Goal: Communication & Community: Share content

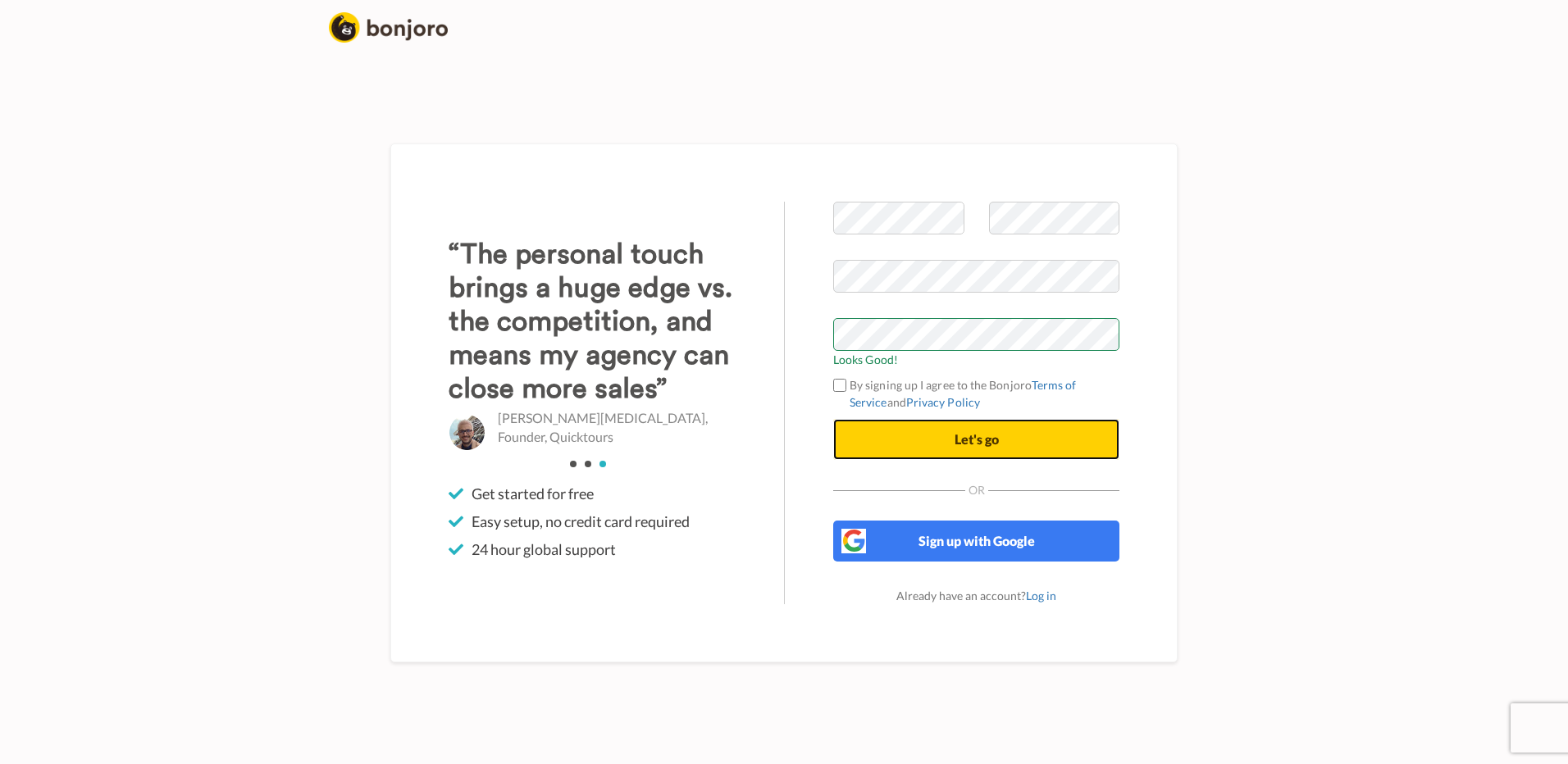
click at [970, 436] on span "Let's go" at bounding box center [976, 439] width 45 height 15
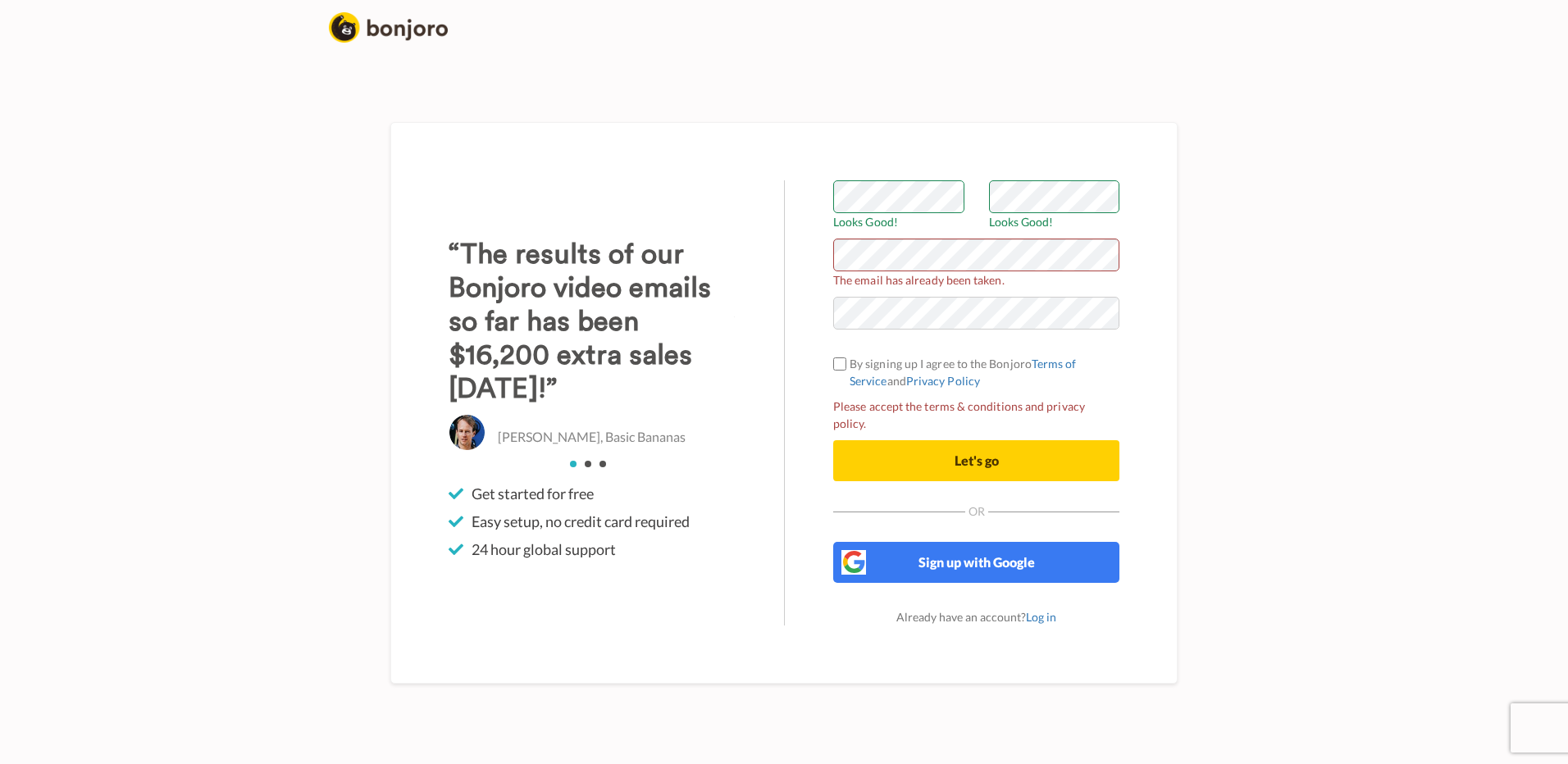
click at [838, 364] on label "By signing up I agree to the Bonjoro Terms of Service and Privacy Policy" at bounding box center [976, 372] width 286 height 35
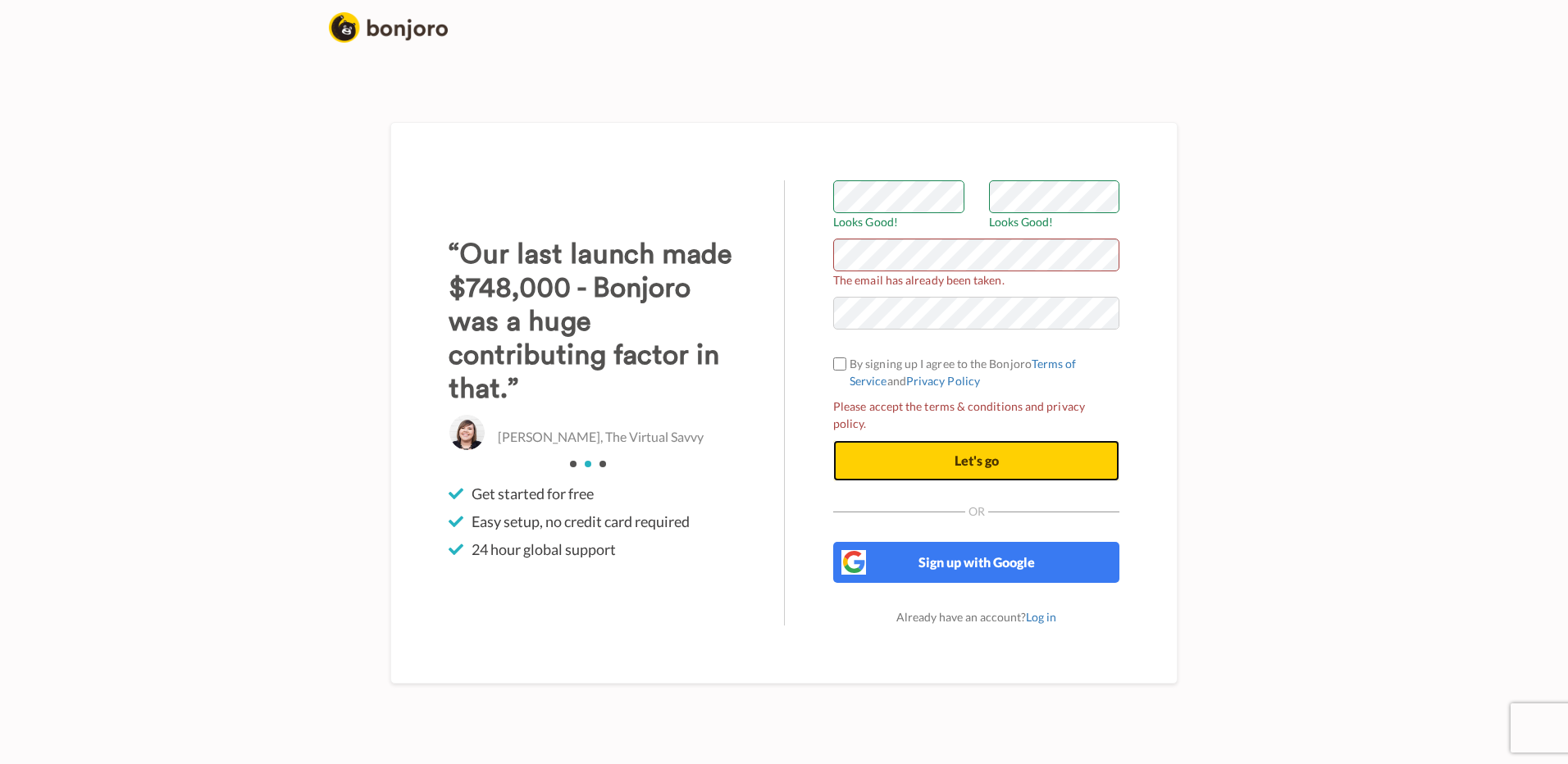
click at [955, 441] on button "Let's go" at bounding box center [976, 461] width 286 height 41
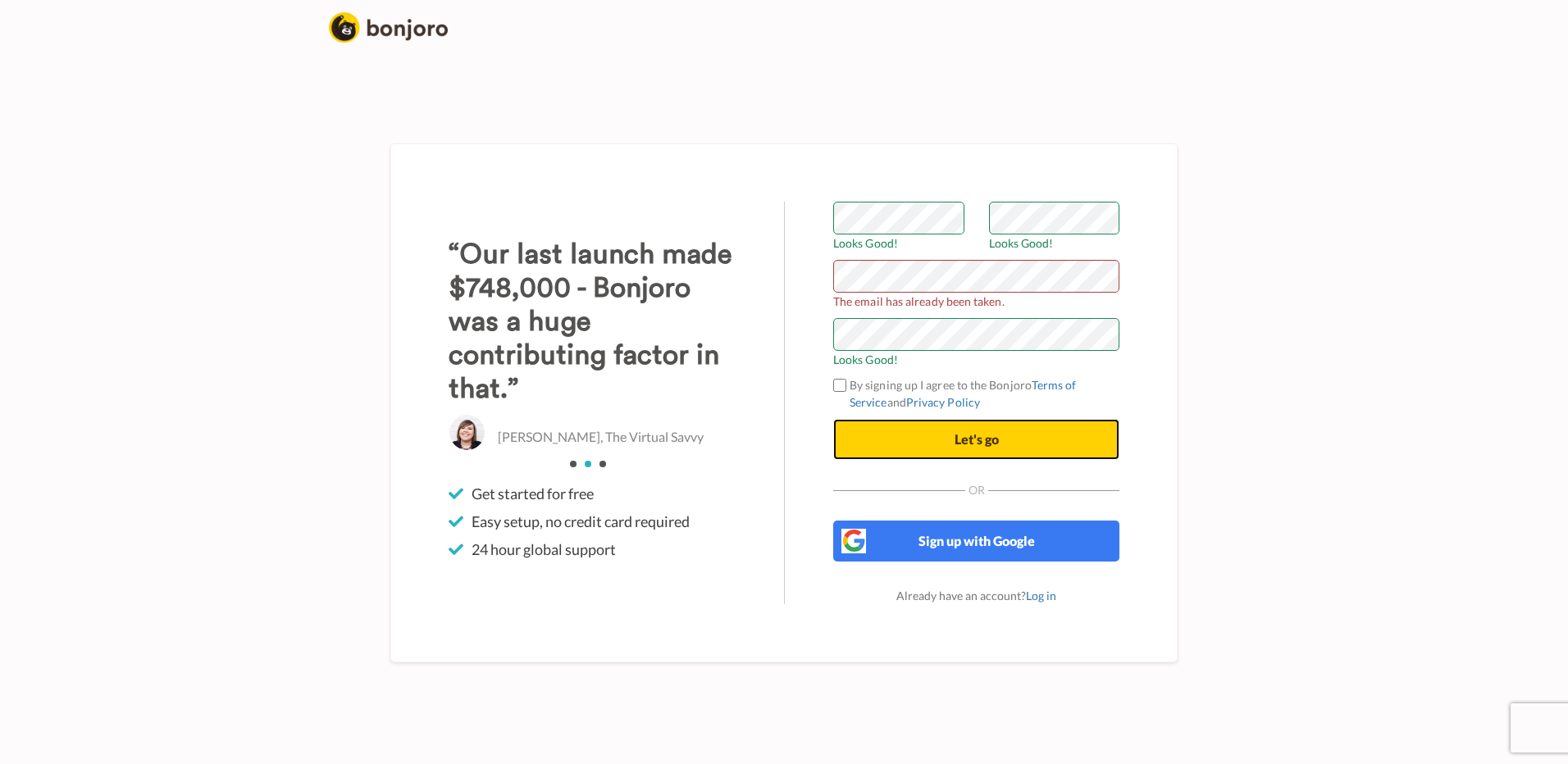
click at [944, 434] on button "Let's go" at bounding box center [976, 439] width 286 height 41
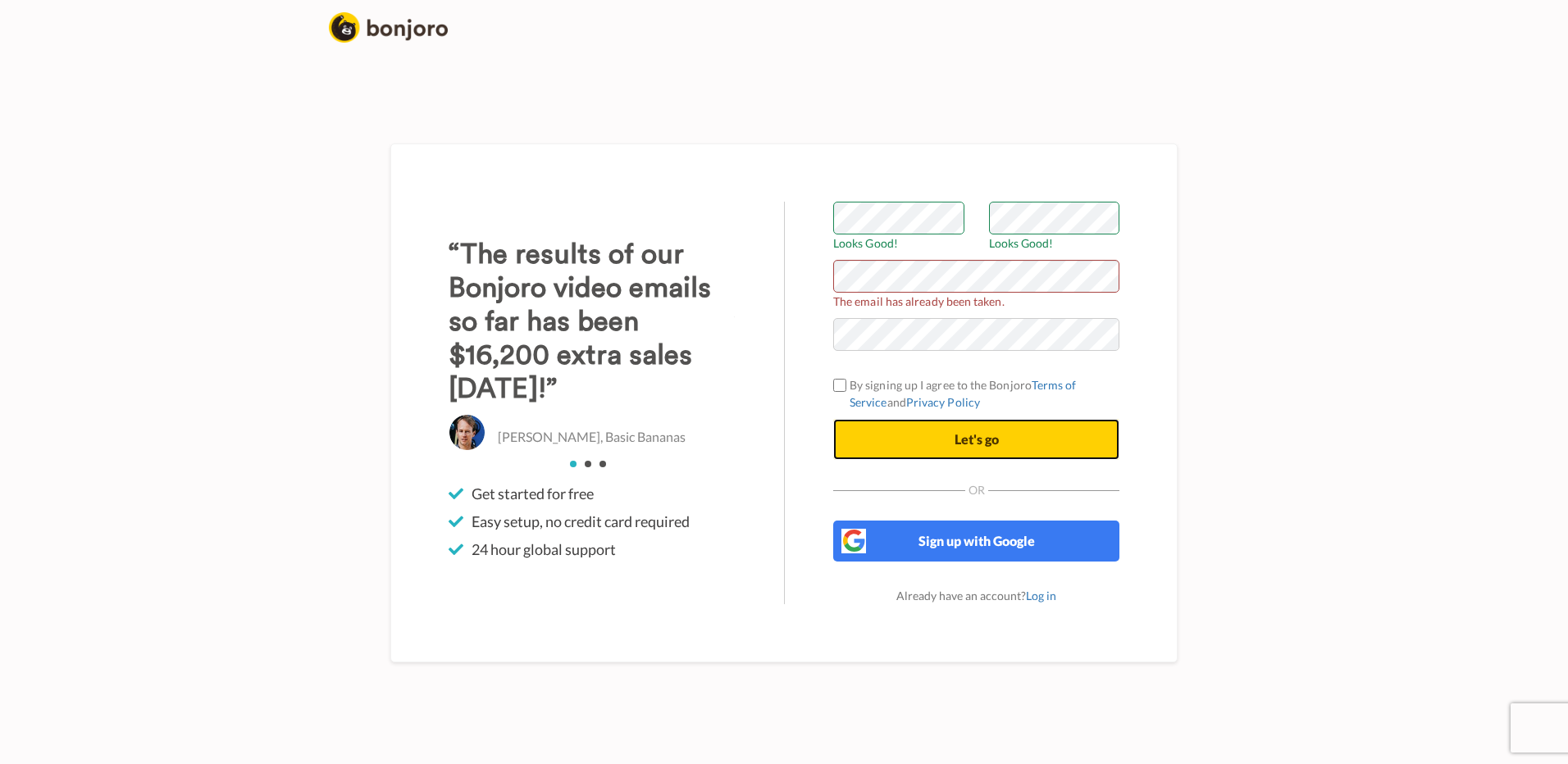
click at [945, 434] on button "Let's go" at bounding box center [976, 439] width 286 height 41
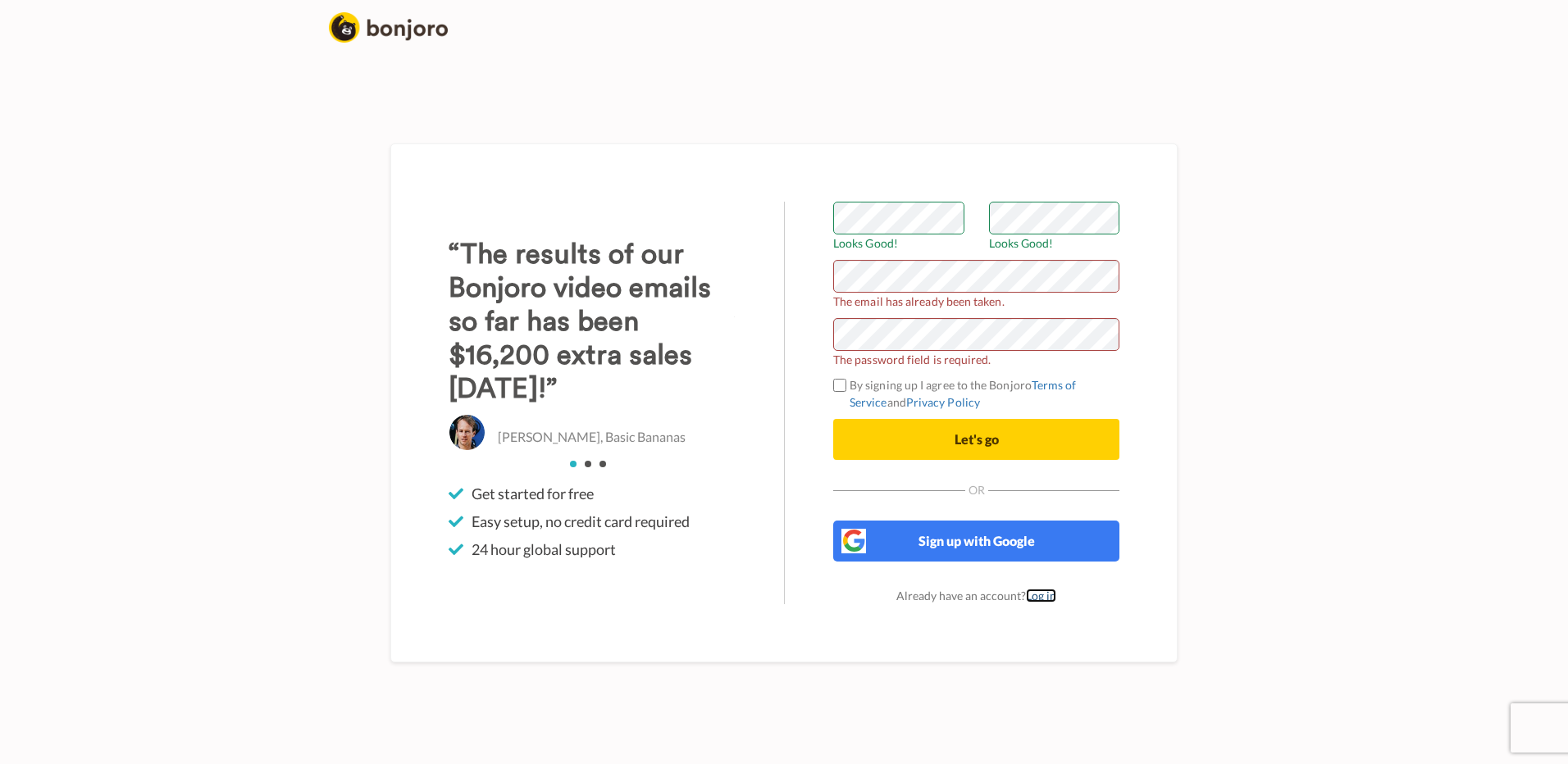
click at [1048, 600] on link "Log in" at bounding box center [1041, 596] width 30 height 14
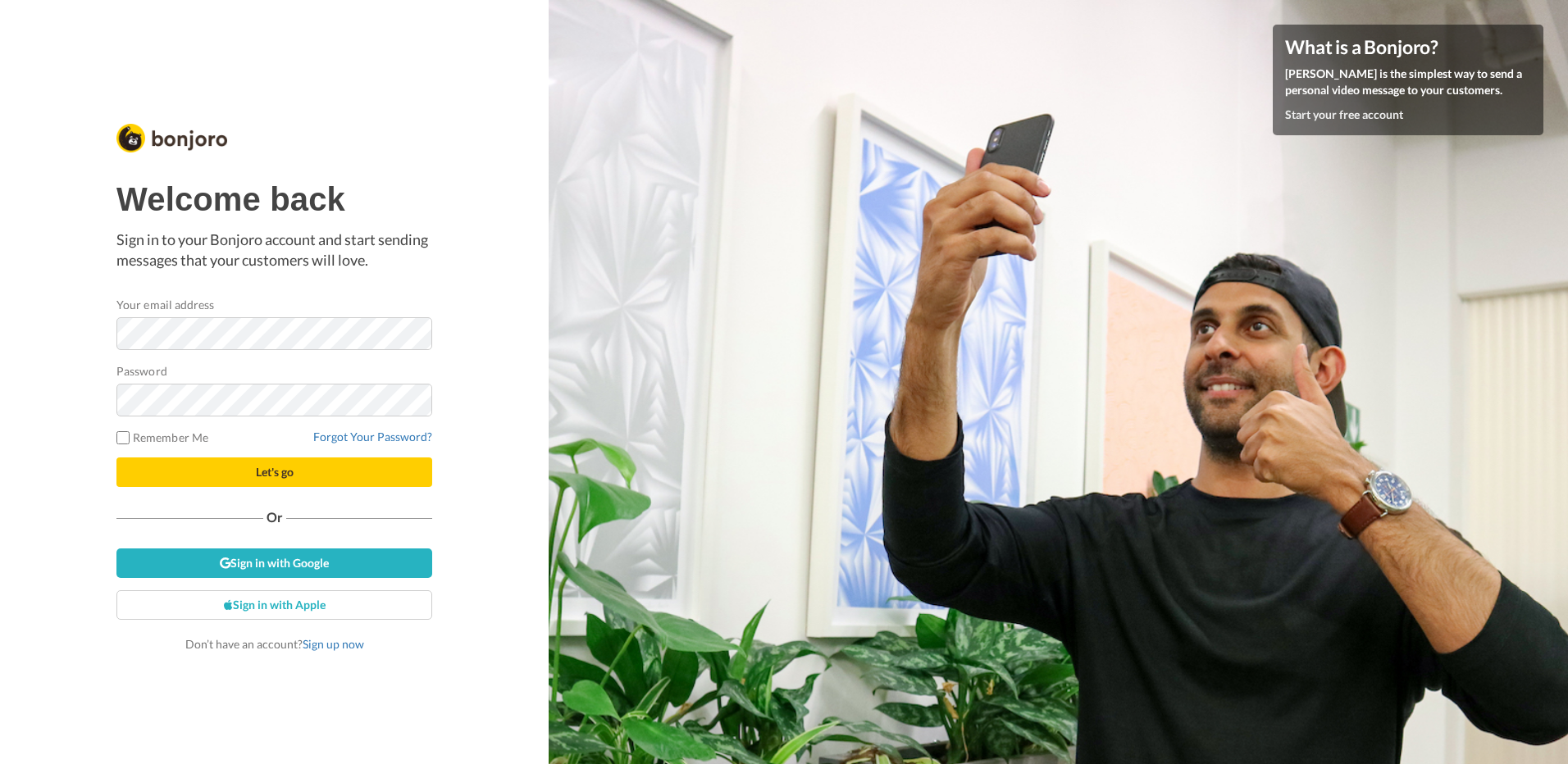
click at [161, 382] on div "Password" at bounding box center [274, 389] width 316 height 54
click at [296, 484] on button "Let's go" at bounding box center [274, 473] width 316 height 29
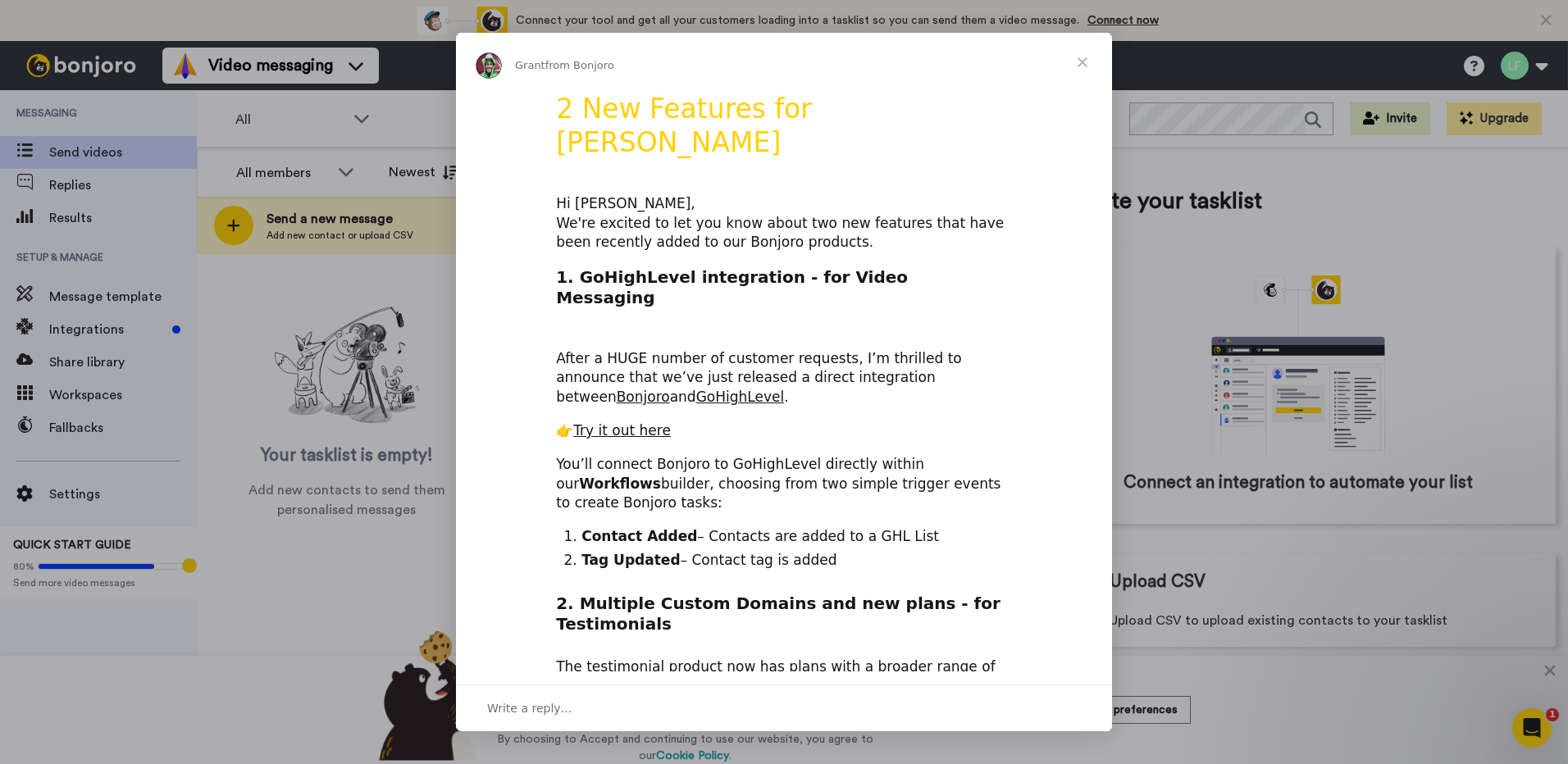
click at [1084, 61] on span "Close" at bounding box center [1082, 62] width 59 height 59
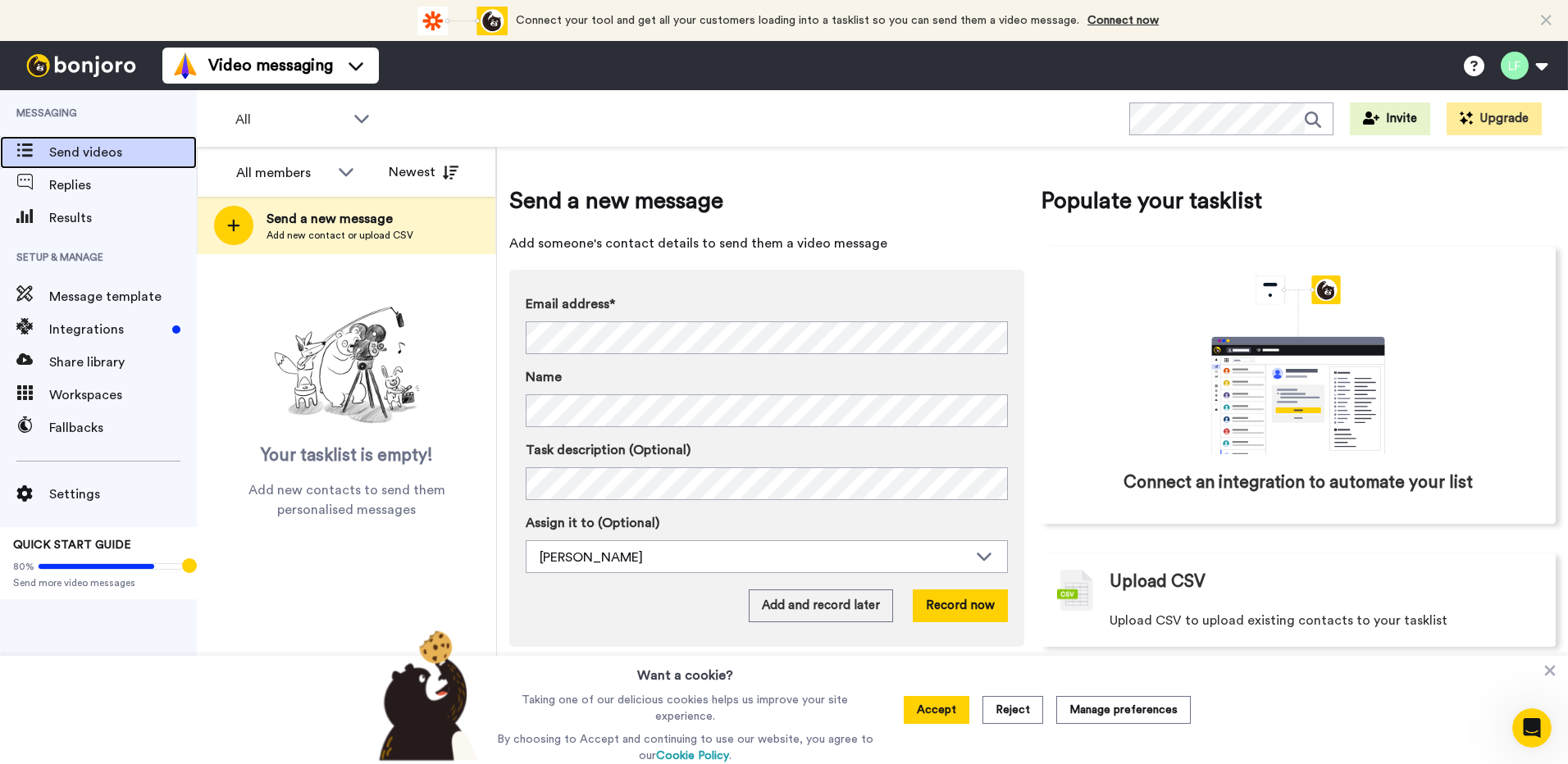
click at [81, 152] on span "Send videos" at bounding box center [123, 153] width 148 height 20
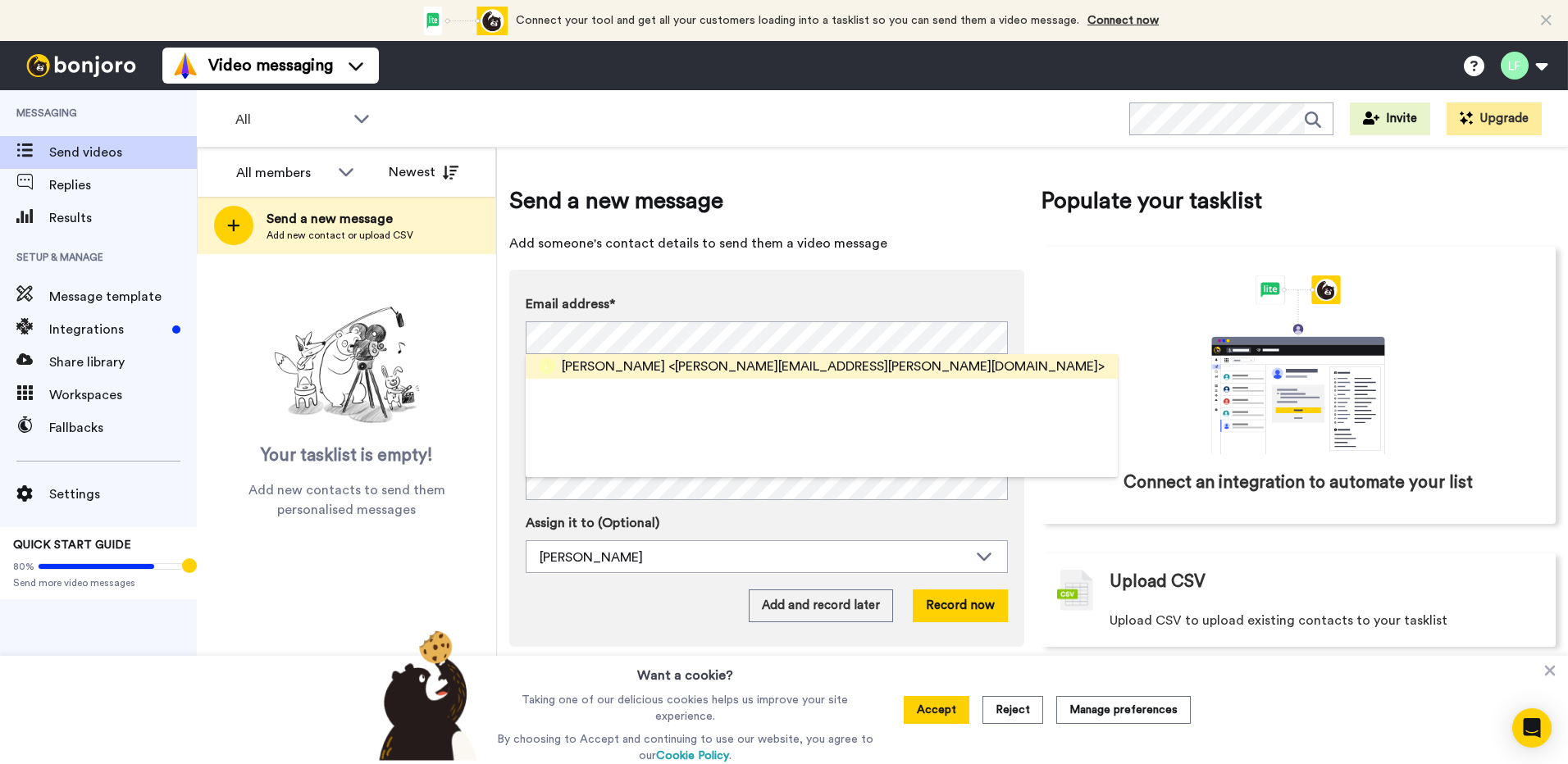
click at [668, 362] on span "<[PERSON_NAME][EMAIL_ADDRESS][PERSON_NAME][DOMAIN_NAME]>" at bounding box center [886, 367] width 436 height 20
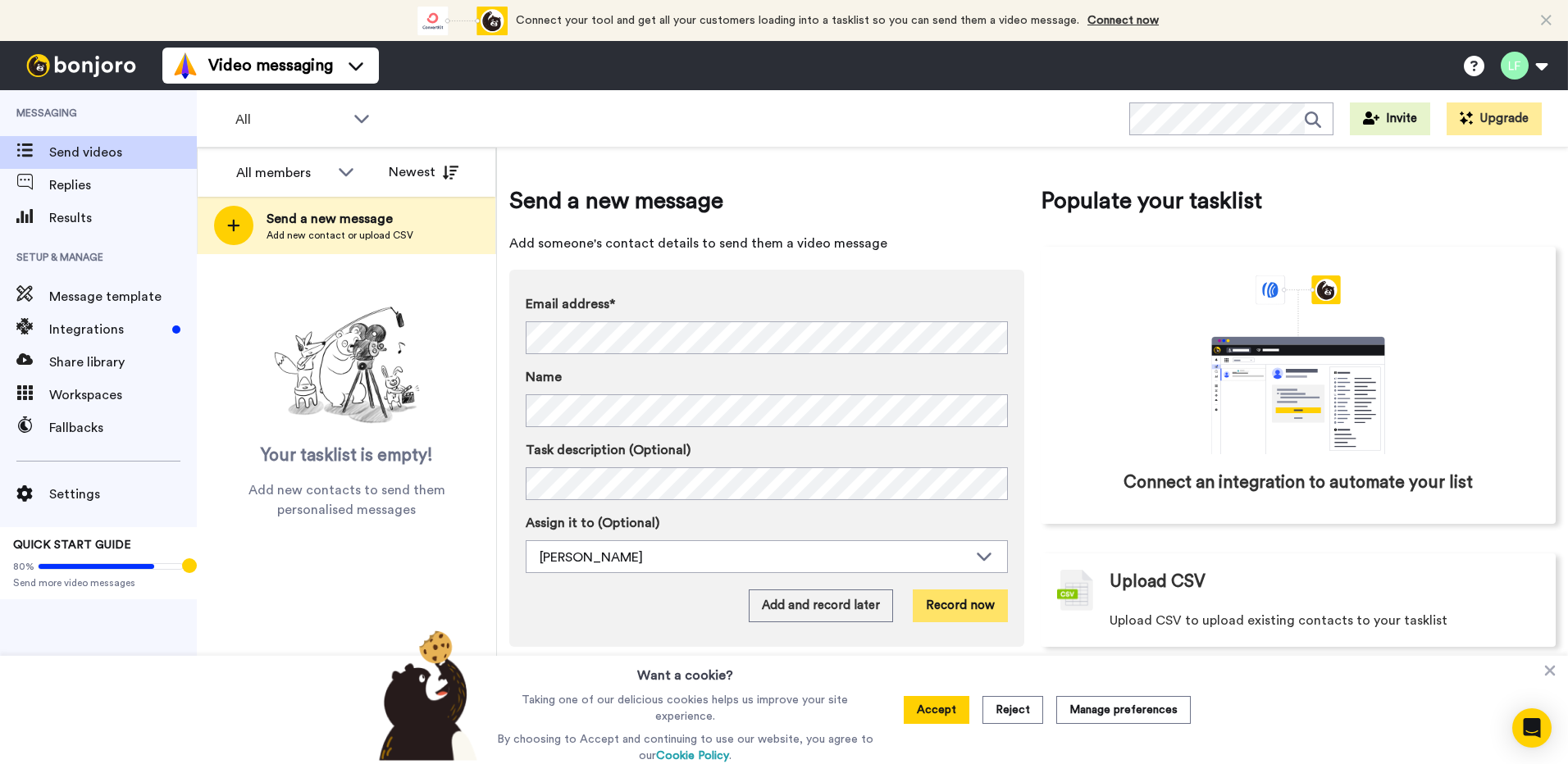
click at [948, 614] on button "Record now" at bounding box center [960, 606] width 95 height 33
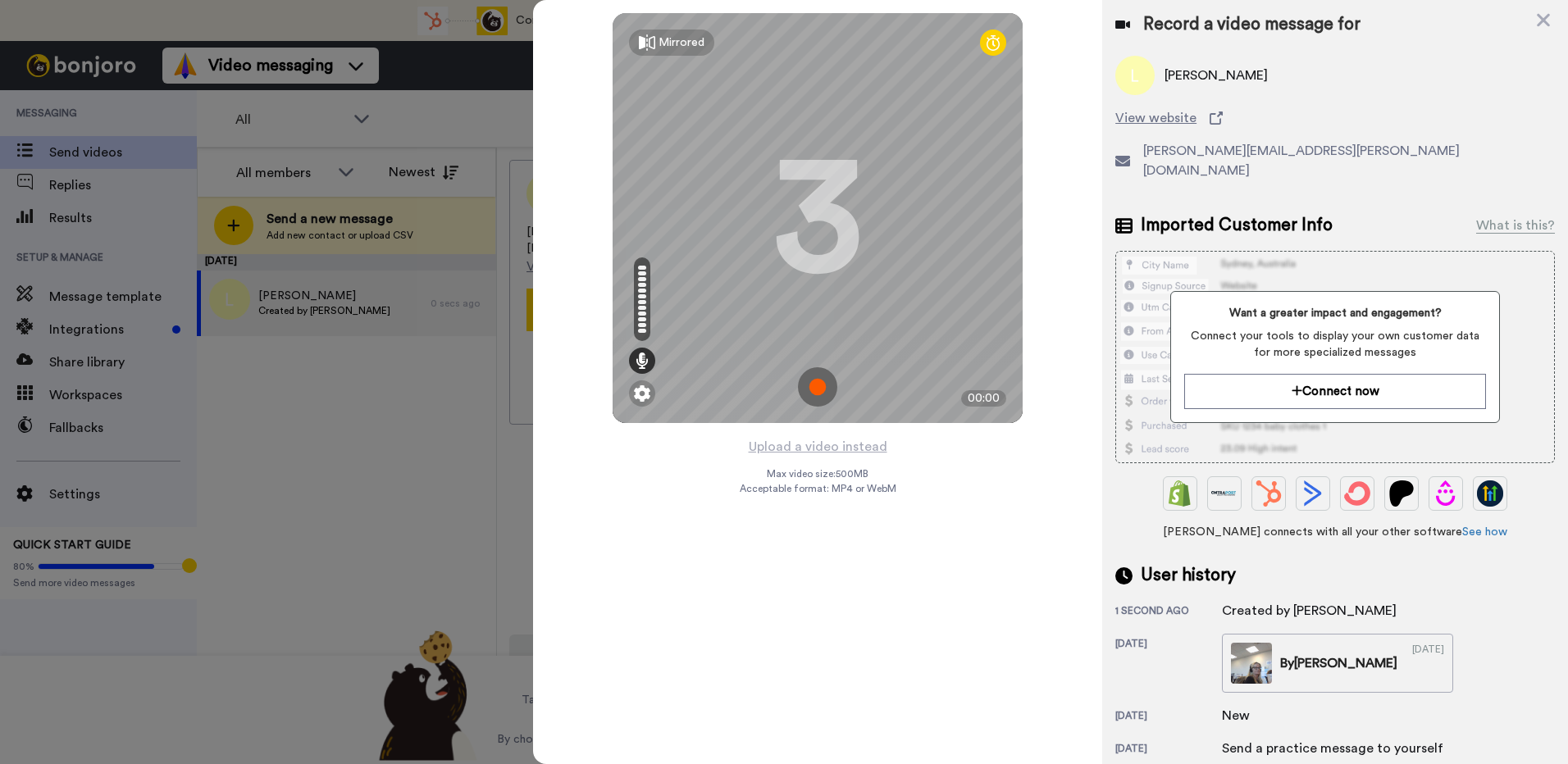
click at [817, 397] on img at bounding box center [817, 386] width 39 height 39
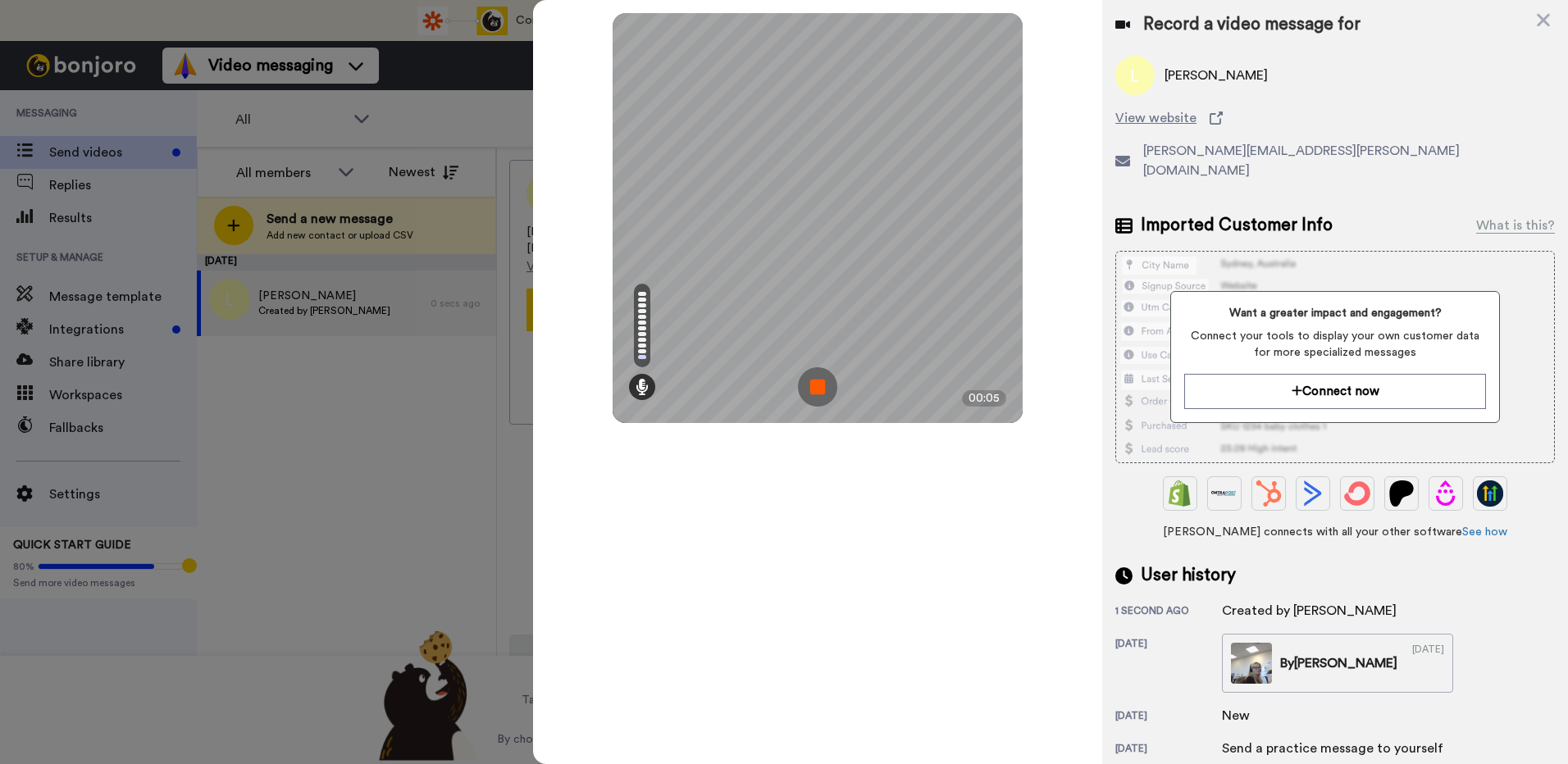
click at [818, 388] on img at bounding box center [817, 386] width 39 height 39
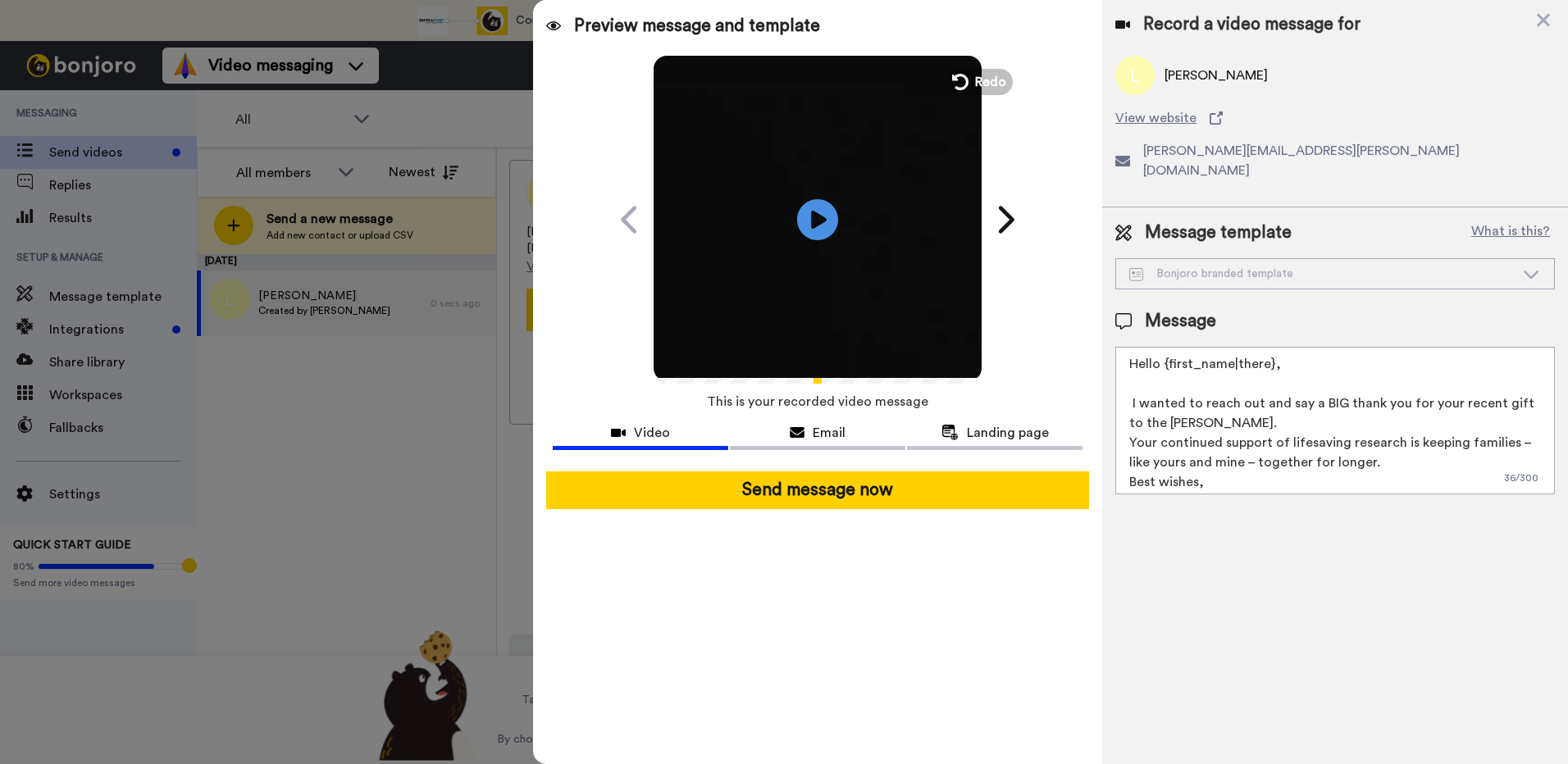
click at [598, 32] on span "Preview message and template" at bounding box center [697, 25] width 246 height 26
click at [989, 431] on span "Landing page" at bounding box center [1008, 433] width 82 height 20
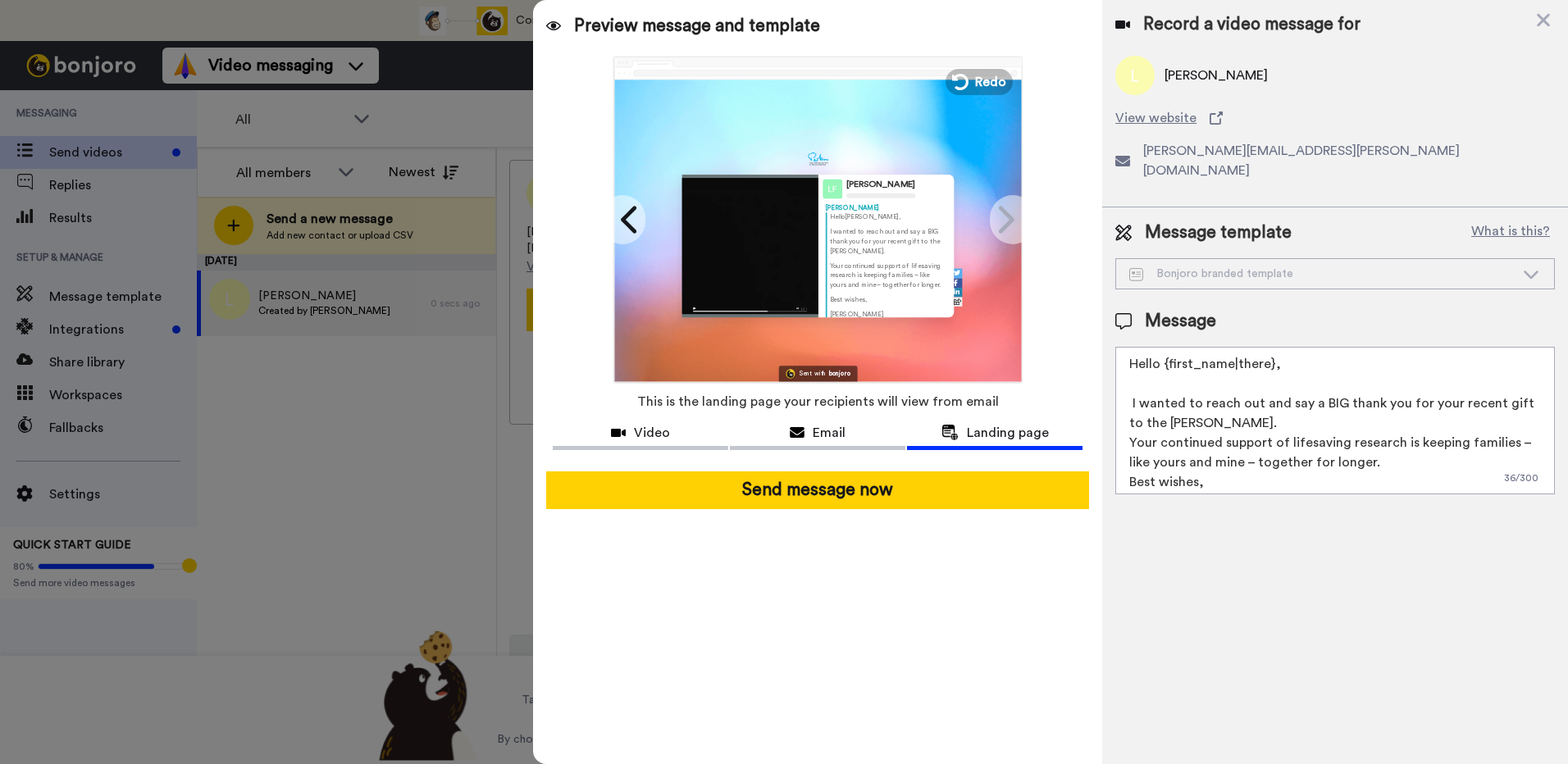
click at [852, 252] on p "I wanted to reach out and say a BIG thank you for your recent gift to the Perki…" at bounding box center [887, 240] width 117 height 28
click at [284, 287] on div at bounding box center [784, 382] width 1568 height 764
click at [909, 208] on div "Lynda" at bounding box center [885, 207] width 121 height 9
click at [1218, 266] on div "Bonjoro branded template" at bounding box center [1321, 274] width 385 height 16
click at [1194, 260] on div "Bonjoro branded template" at bounding box center [1335, 274] width 438 height 29
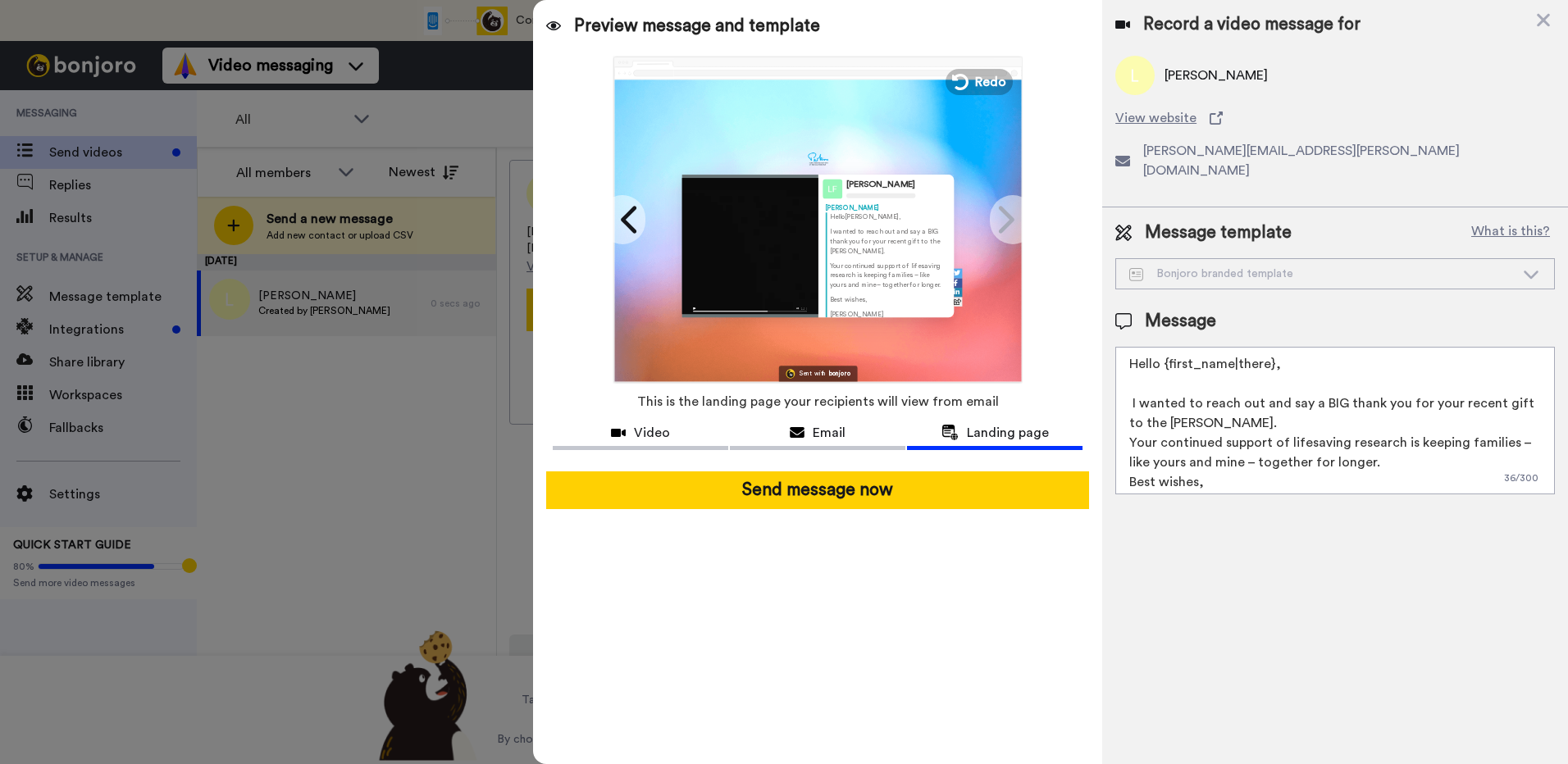
click at [1191, 266] on div "Bonjoro branded template" at bounding box center [1321, 274] width 385 height 16
click at [1510, 220] on button "What is this?" at bounding box center [1510, 232] width 88 height 25
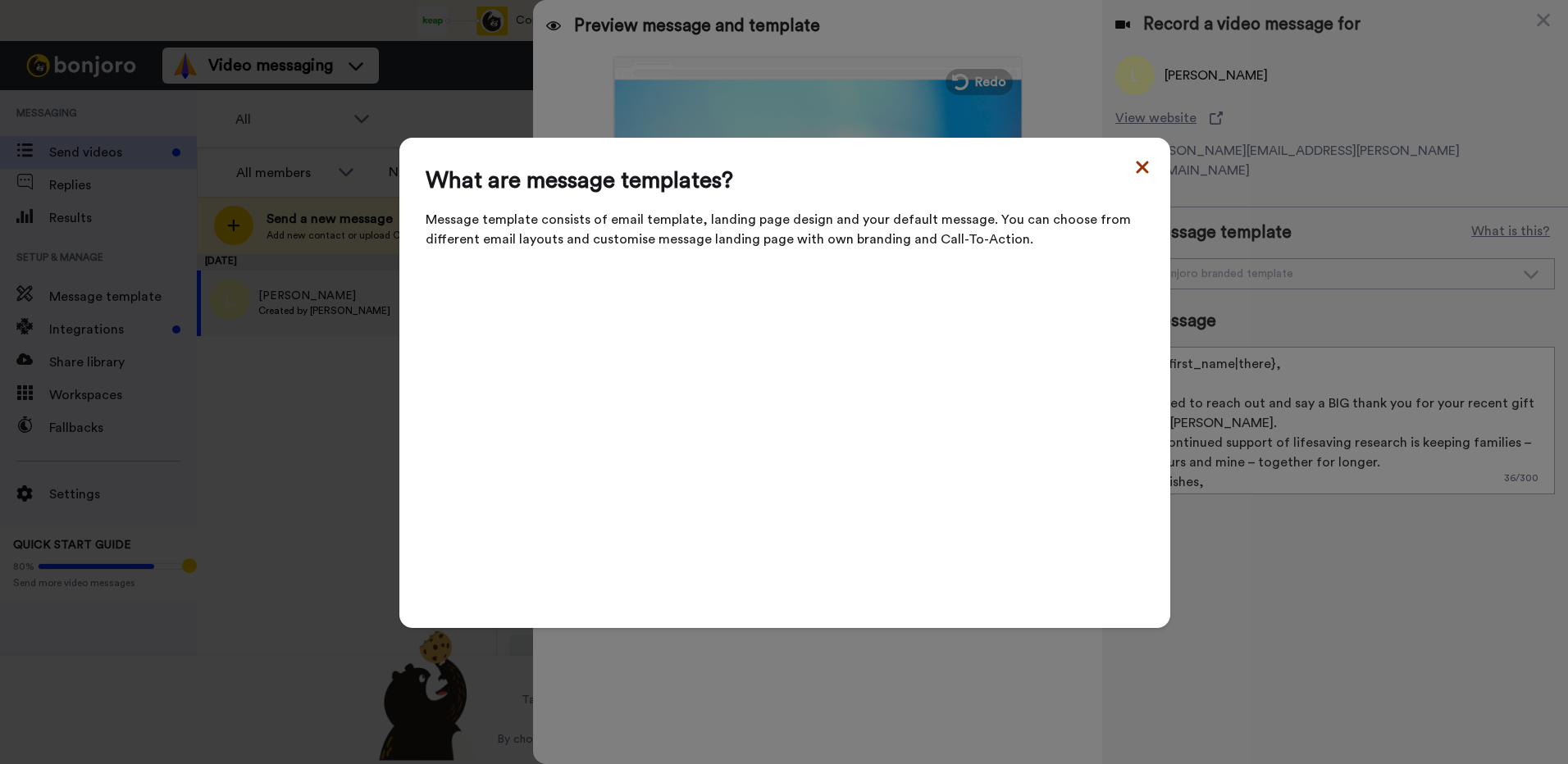
click at [1135, 169] on icon at bounding box center [1142, 168] width 13 height 13
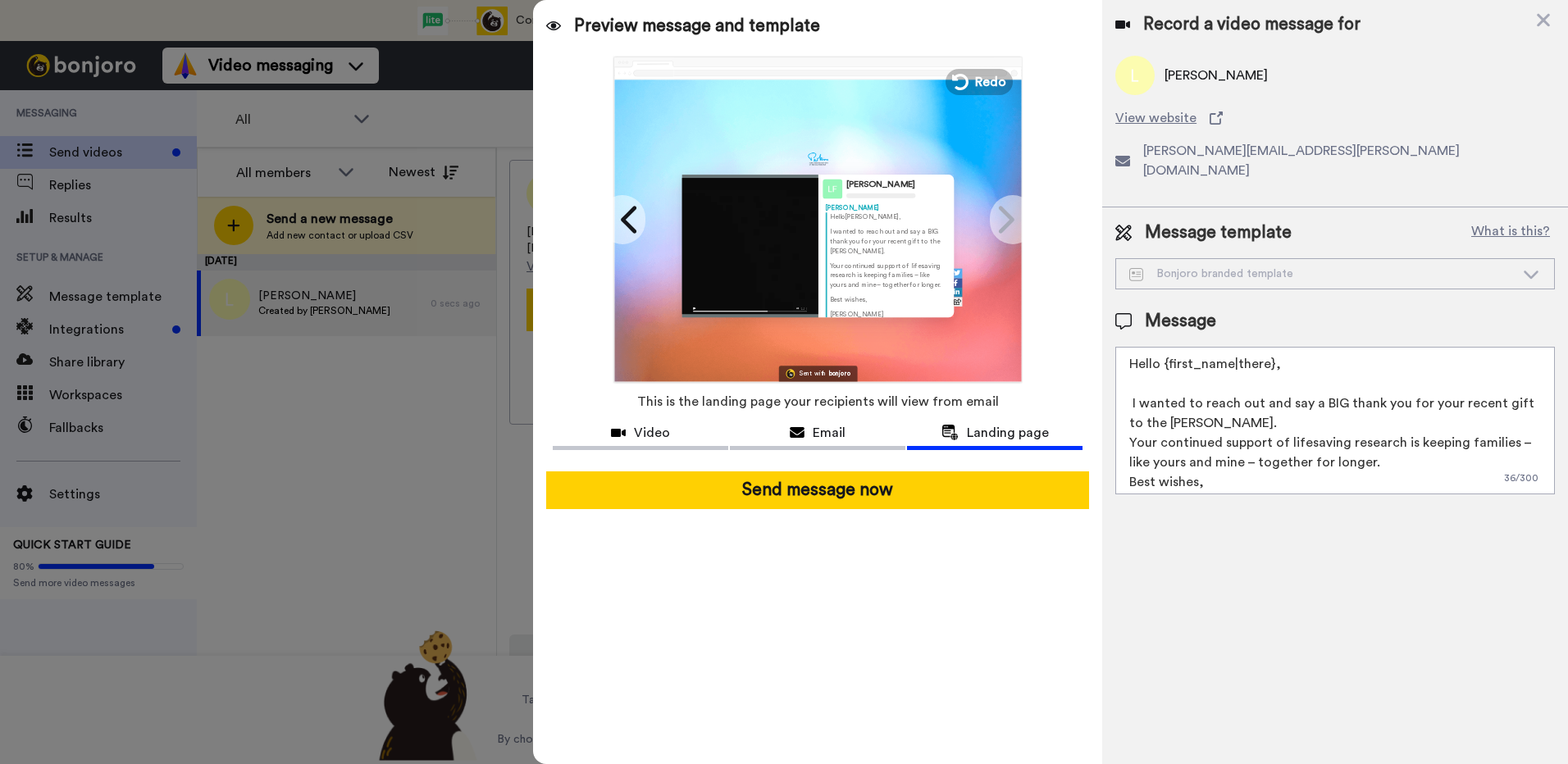
click at [609, 29] on span "Preview message and template" at bounding box center [697, 25] width 246 height 26
click at [1360, 116] on div "Lynda View website lynda@perkins.org.au" at bounding box center [1335, 124] width 440 height 138
click at [103, 150] on div at bounding box center [784, 382] width 1568 height 764
click at [77, 180] on div at bounding box center [784, 382] width 1568 height 764
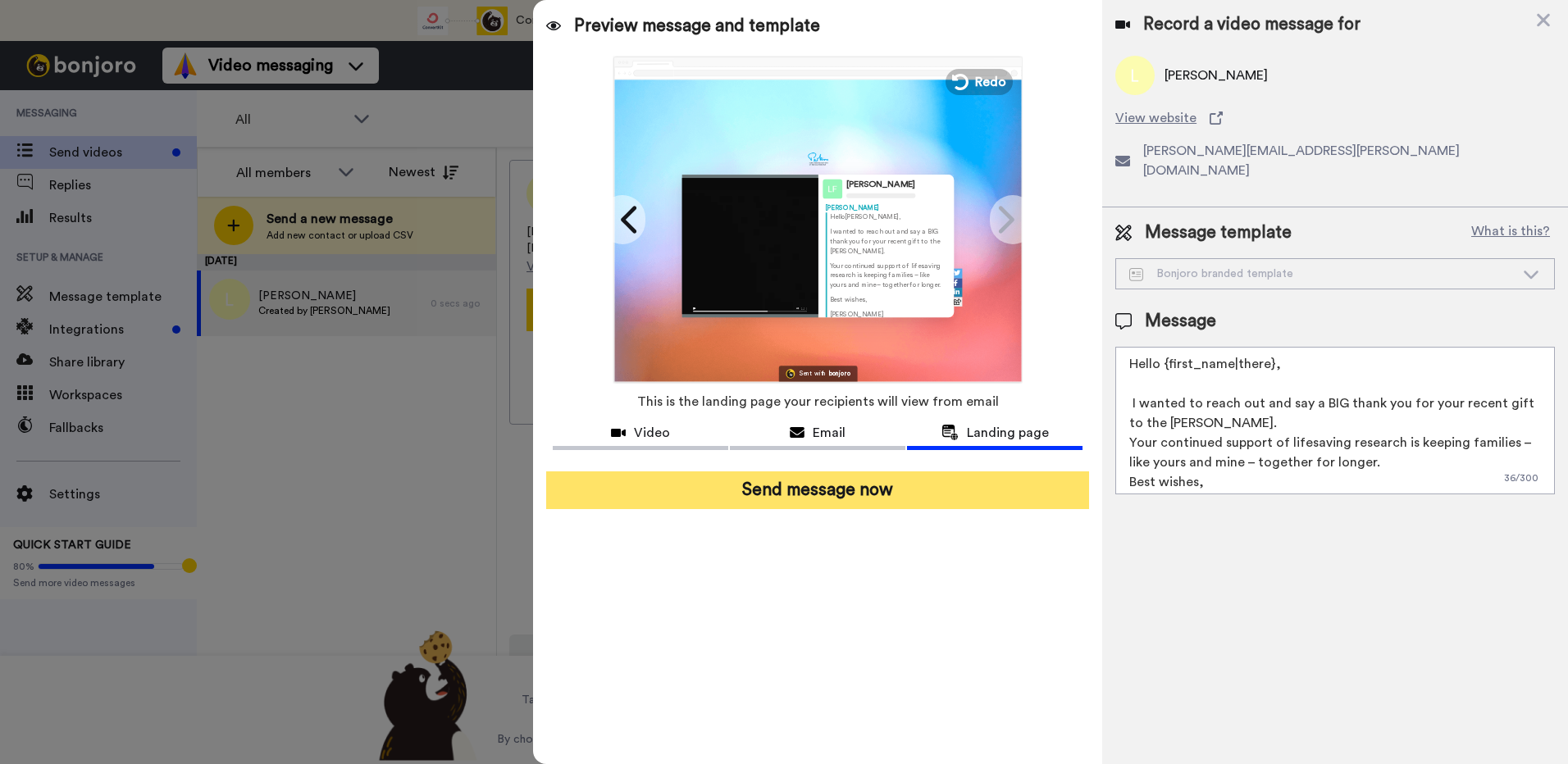
click at [850, 491] on button "Send message now" at bounding box center [818, 490] width 543 height 37
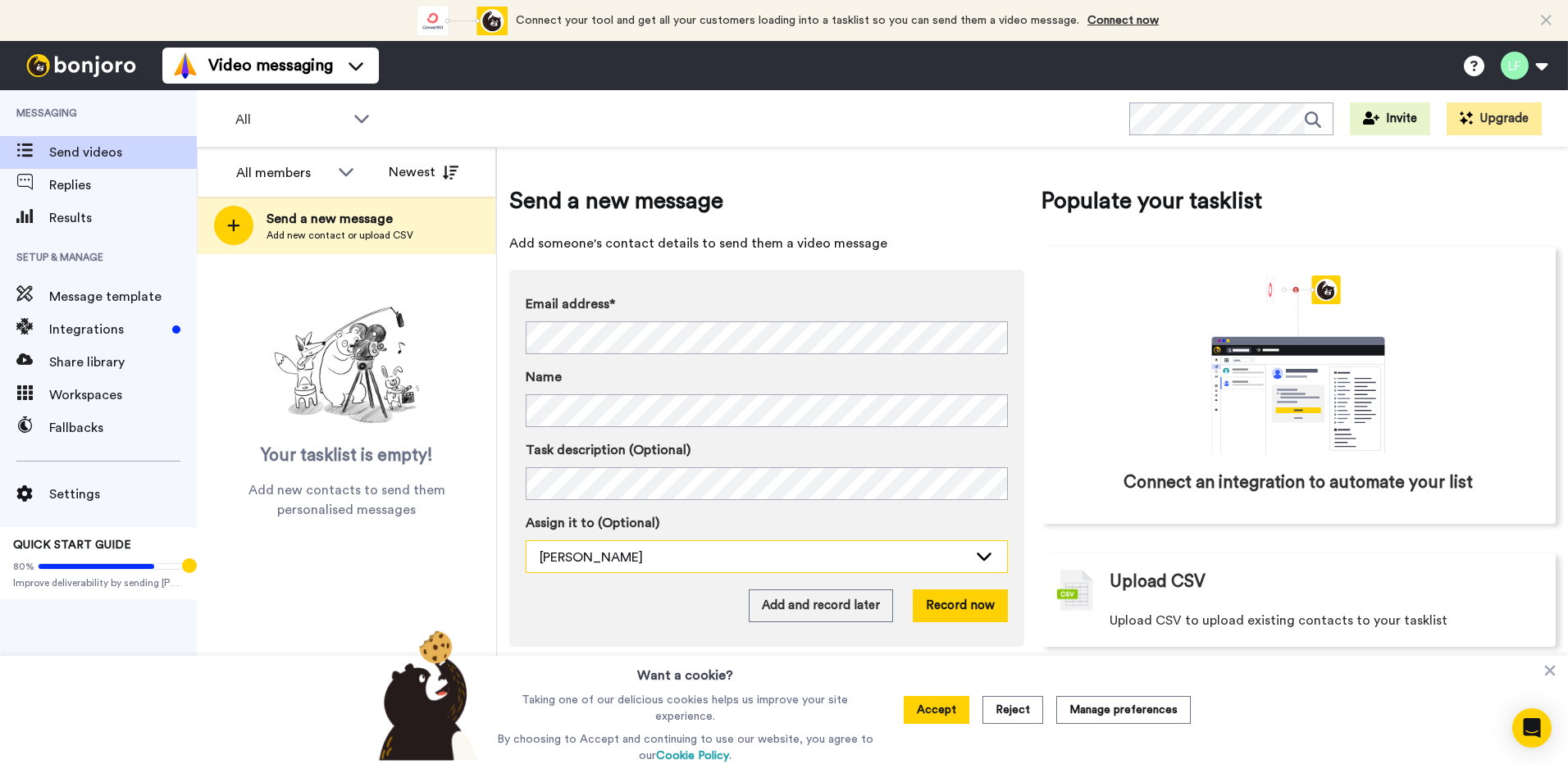
click at [591, 553] on div "[PERSON_NAME]" at bounding box center [754, 558] width 428 height 20
click at [118, 302] on span "Message template" at bounding box center [123, 297] width 148 height 20
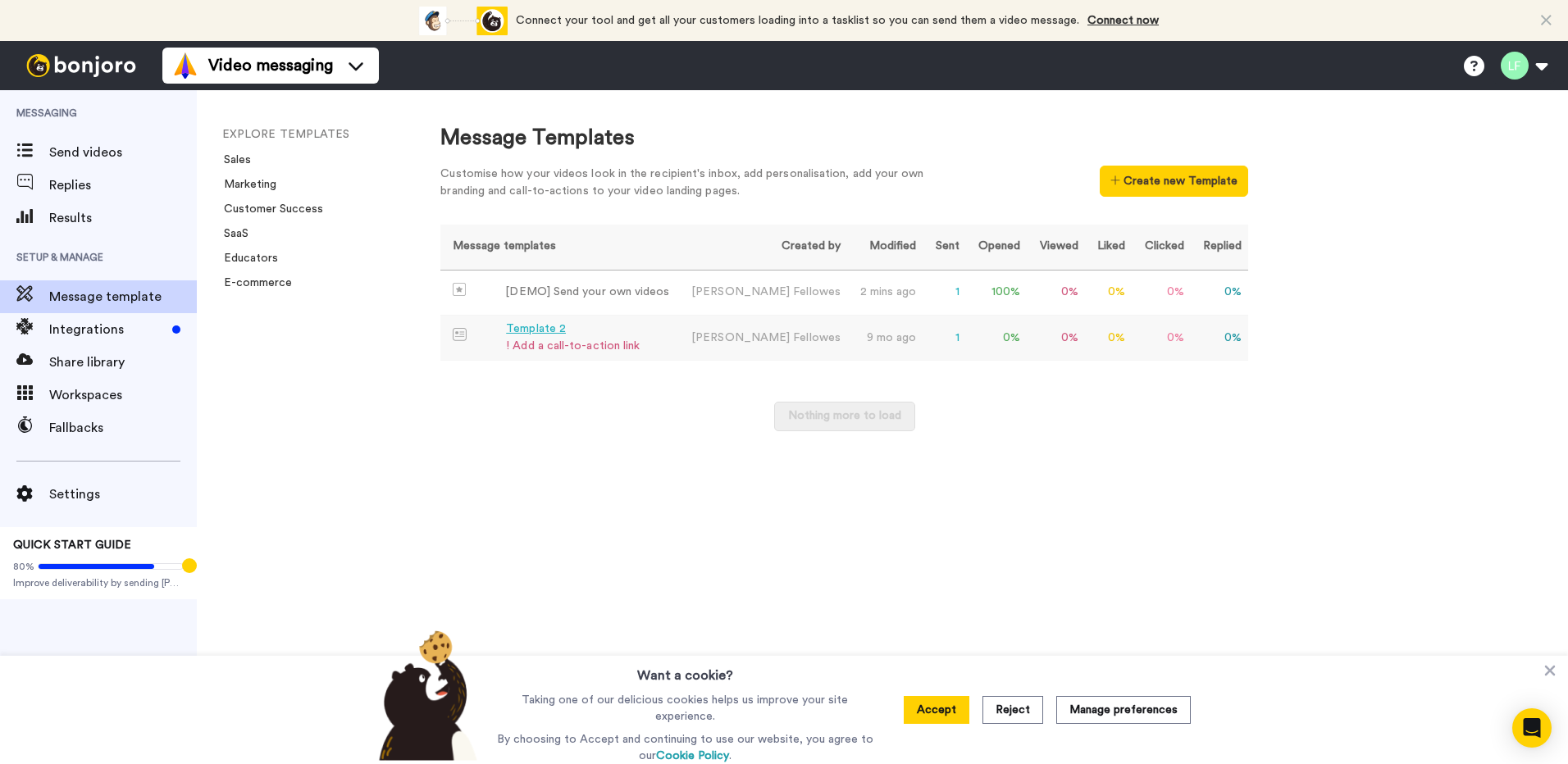
click at [554, 341] on div "! Add a call-to-action link" at bounding box center [573, 346] width 134 height 17
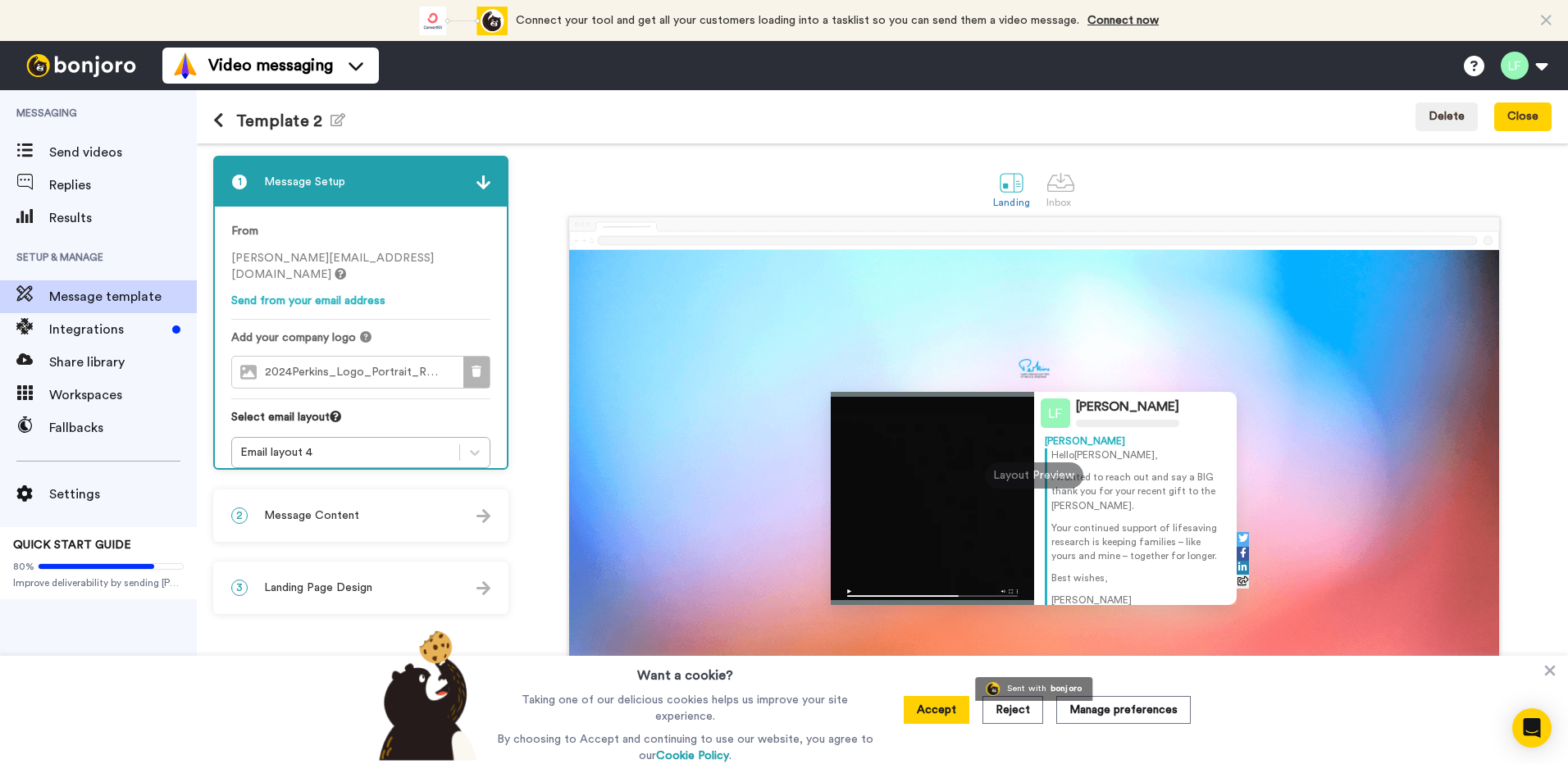
click at [475, 366] on icon at bounding box center [476, 372] width 10 height 12
click at [388, 367] on span "Choose a Logo" at bounding box center [374, 372] width 82 height 12
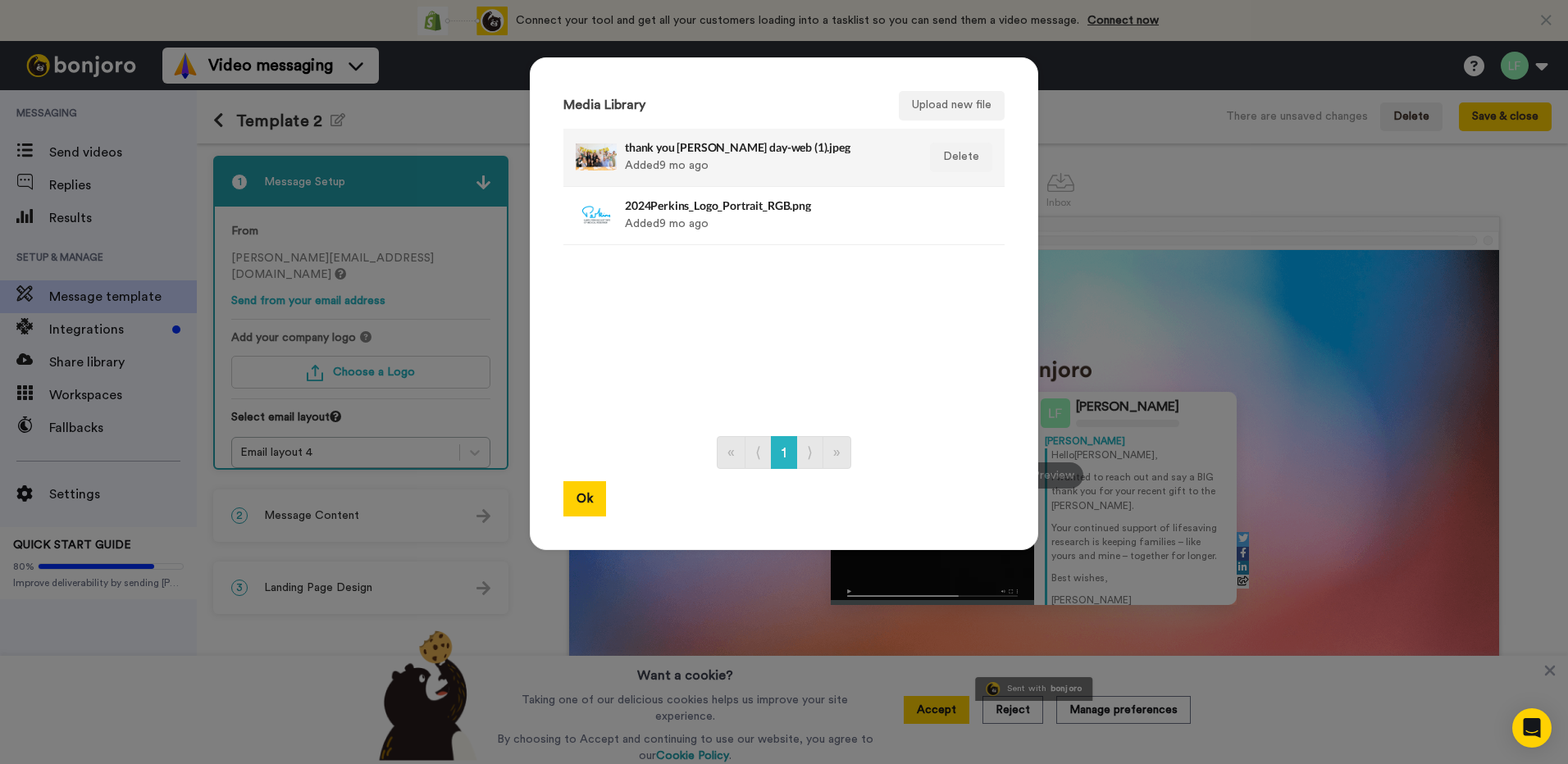
click at [647, 163] on div "thank you perkins day-web (1).jpeg Added 9 mo ago" at bounding box center [766, 157] width 283 height 41
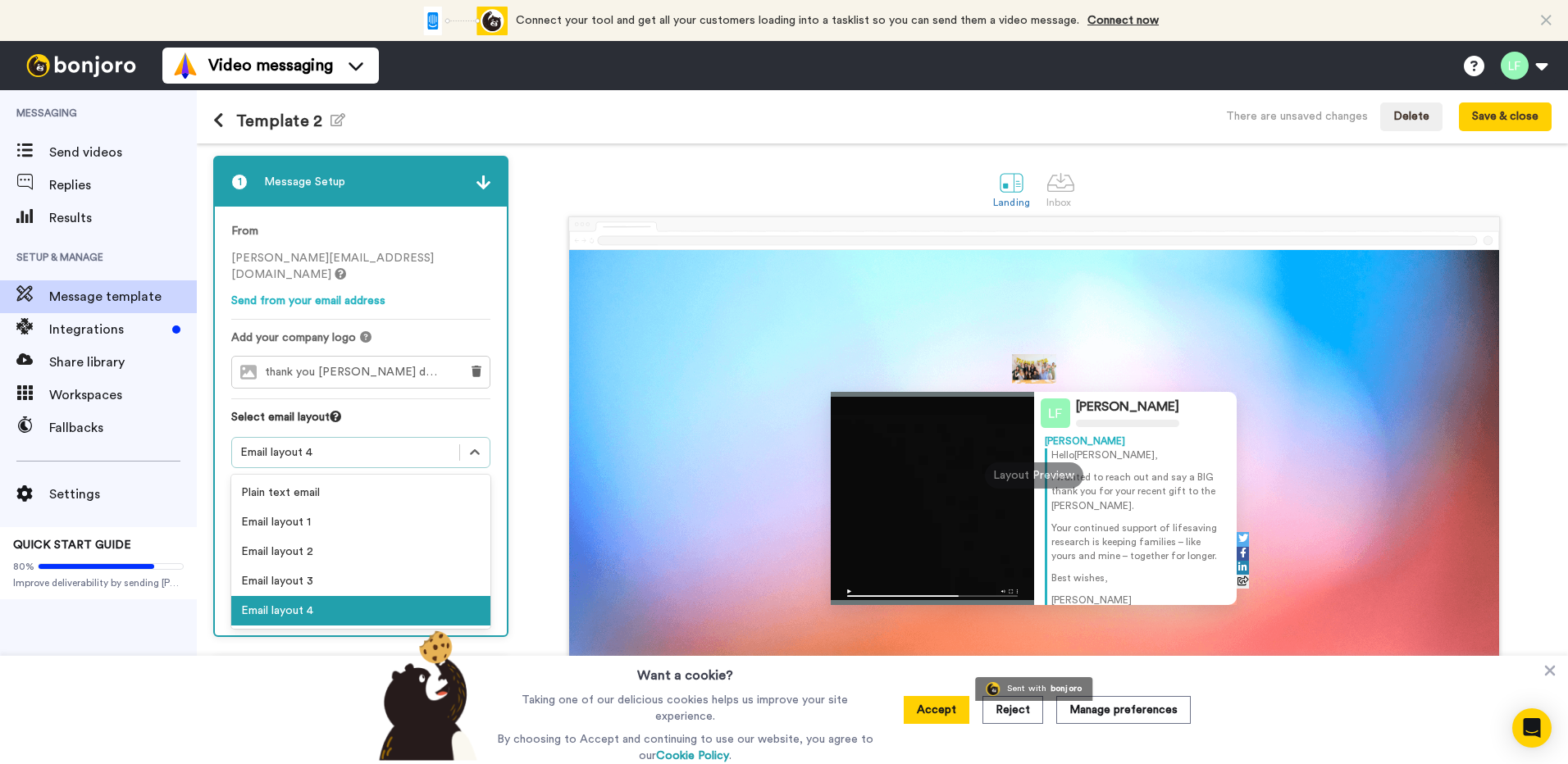
click at [384, 444] on div "Email layout 4" at bounding box center [345, 453] width 210 height 16
click at [306, 509] on div "Email layout 1" at bounding box center [361, 522] width 260 height 29
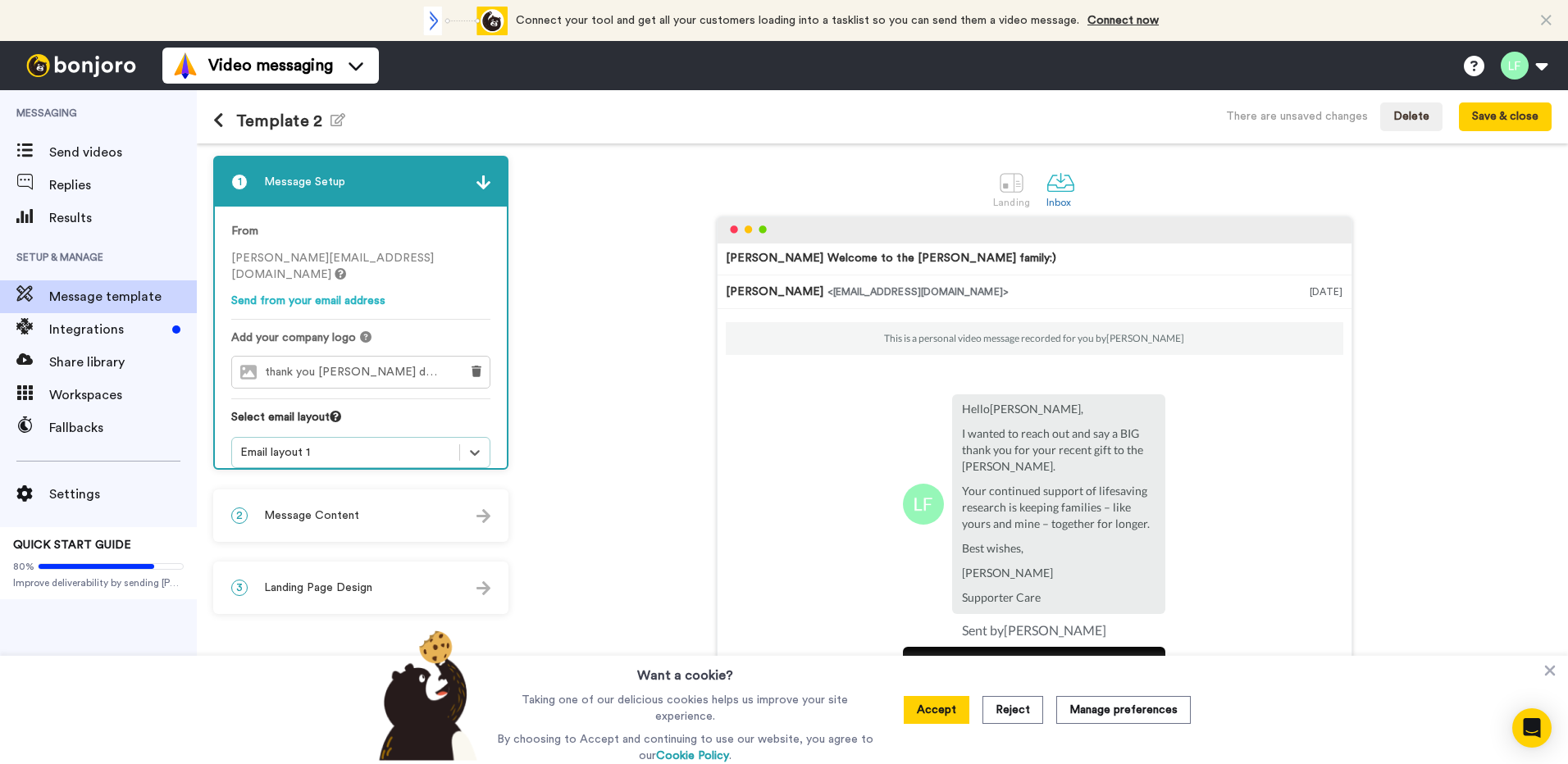
click at [349, 515] on span "Message Content" at bounding box center [311, 515] width 95 height 16
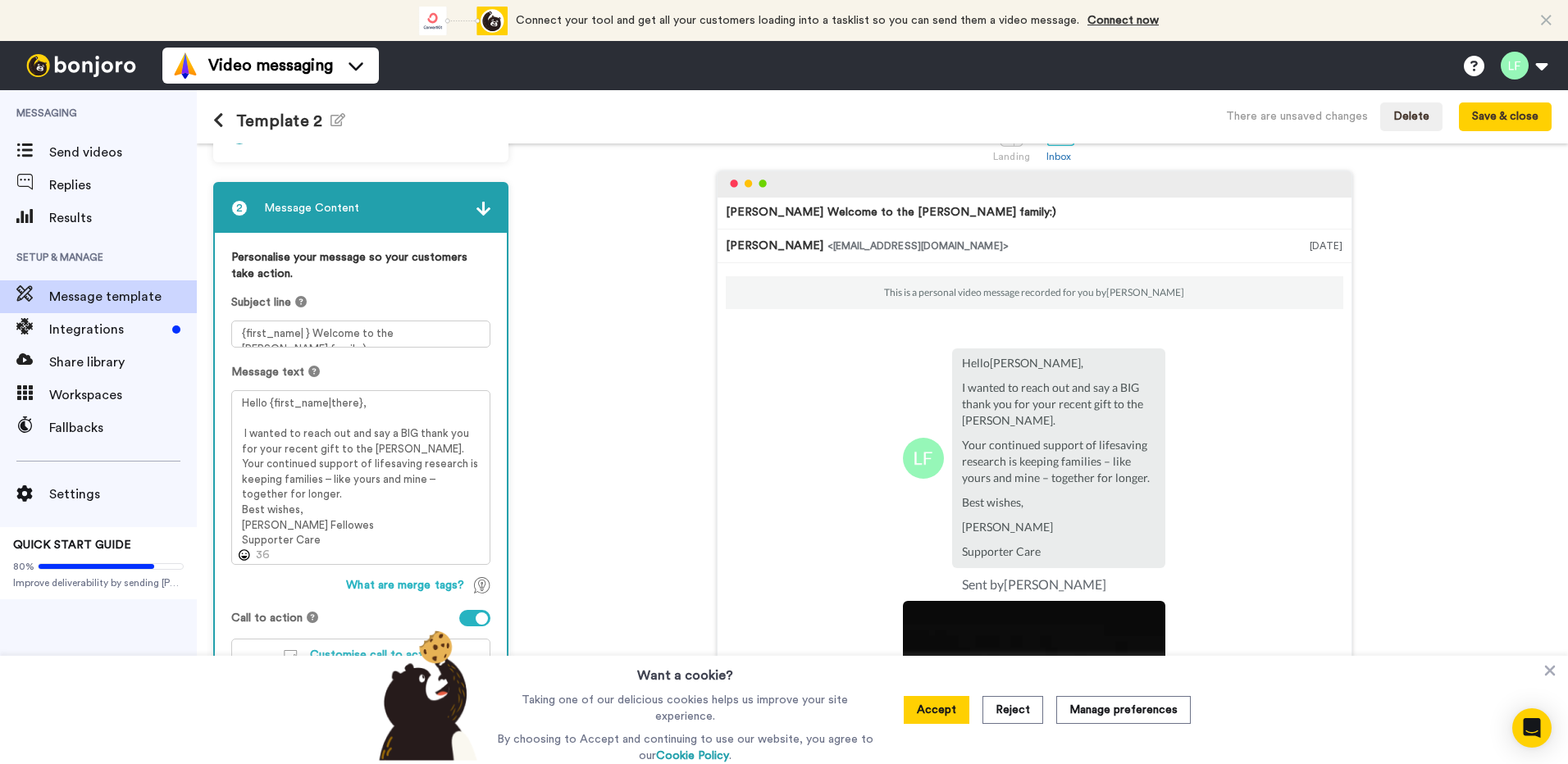
scroll to position [68, 0]
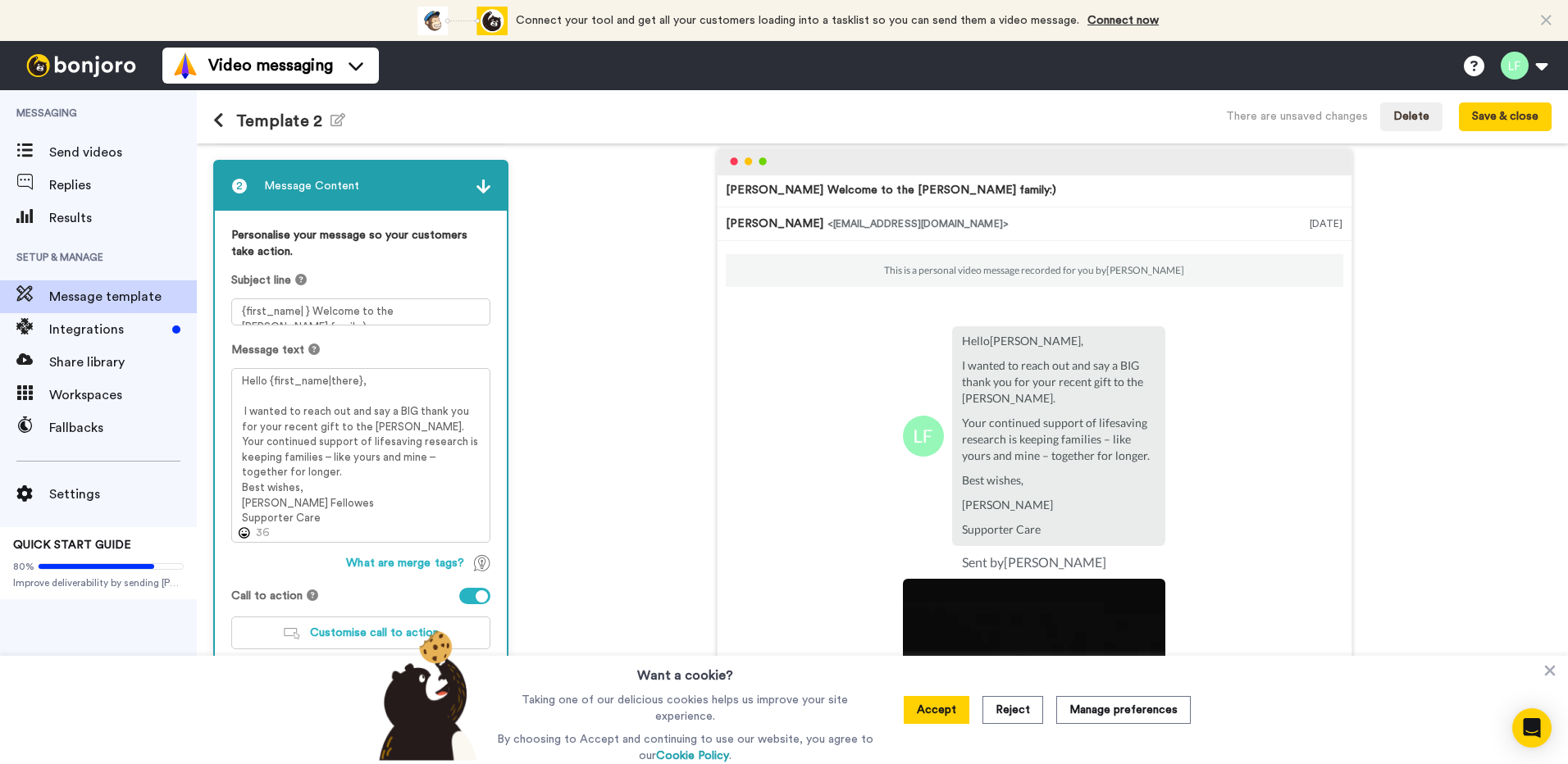
click at [598, 519] on div "Tom Welcome to the Perkins family:) Lynda Fellowes <senderfrom@email.com> 16 Se…" at bounding box center [1033, 411] width 1035 height 525
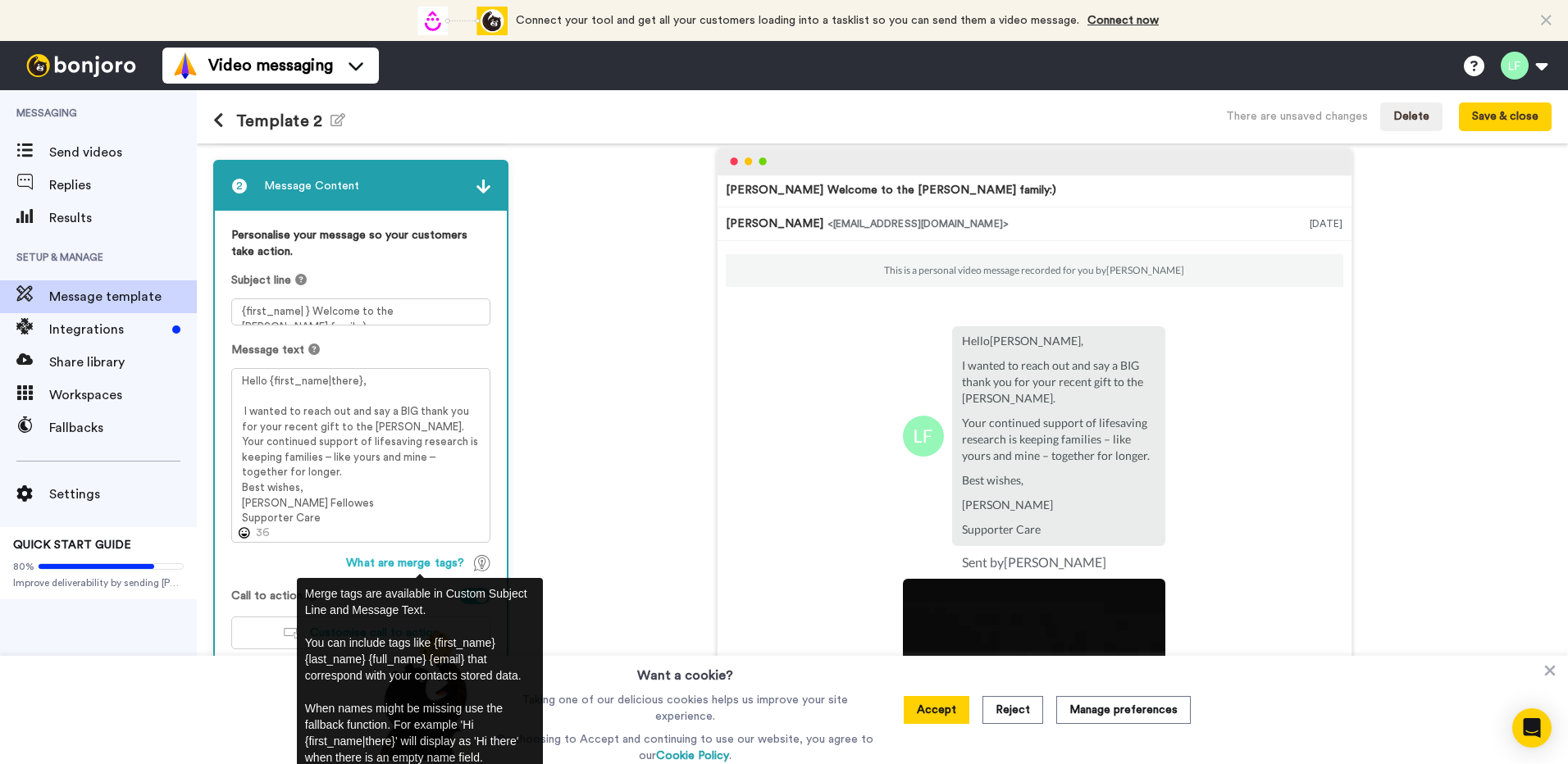
click at [483, 563] on img at bounding box center [483, 564] width 16 height 16
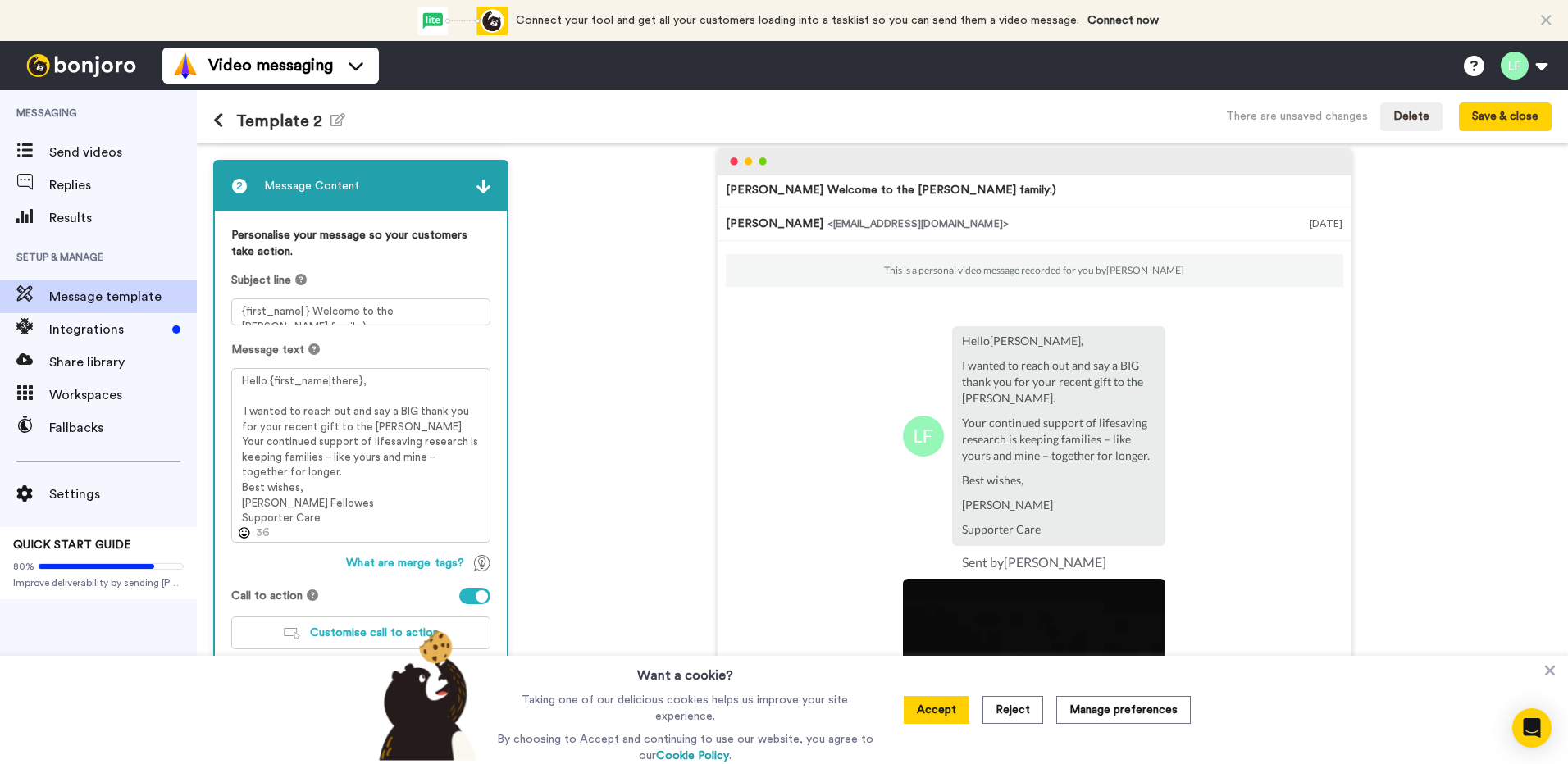
click at [633, 571] on div "Tom Welcome to the Perkins family:) Lynda Fellowes <senderfrom@email.com> 16 Se…" at bounding box center [1033, 411] width 1035 height 525
click at [328, 627] on span "Customise call to action" at bounding box center [373, 633] width 128 height 12
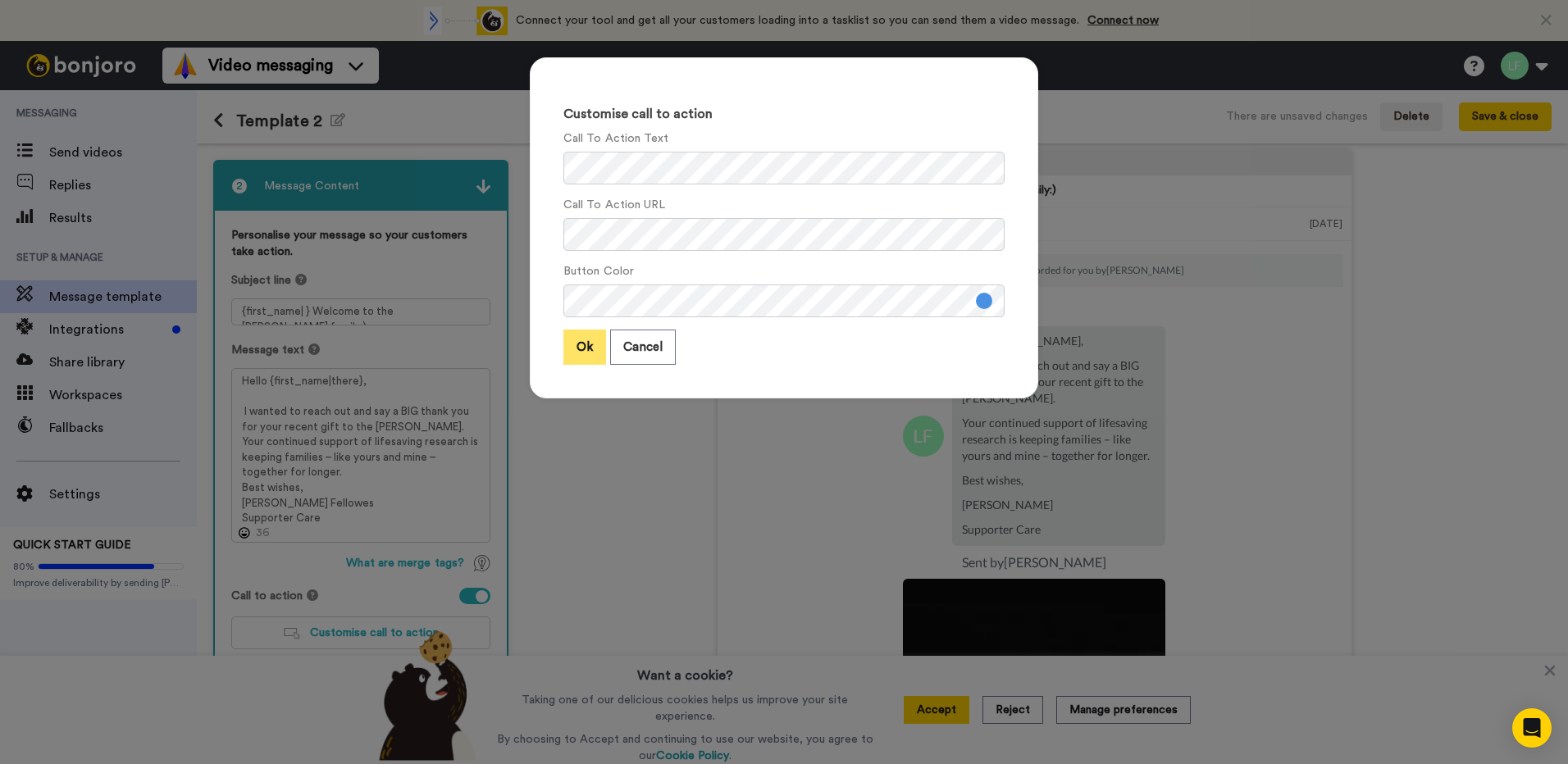
click at [583, 351] on button "Ok" at bounding box center [585, 347] width 43 height 36
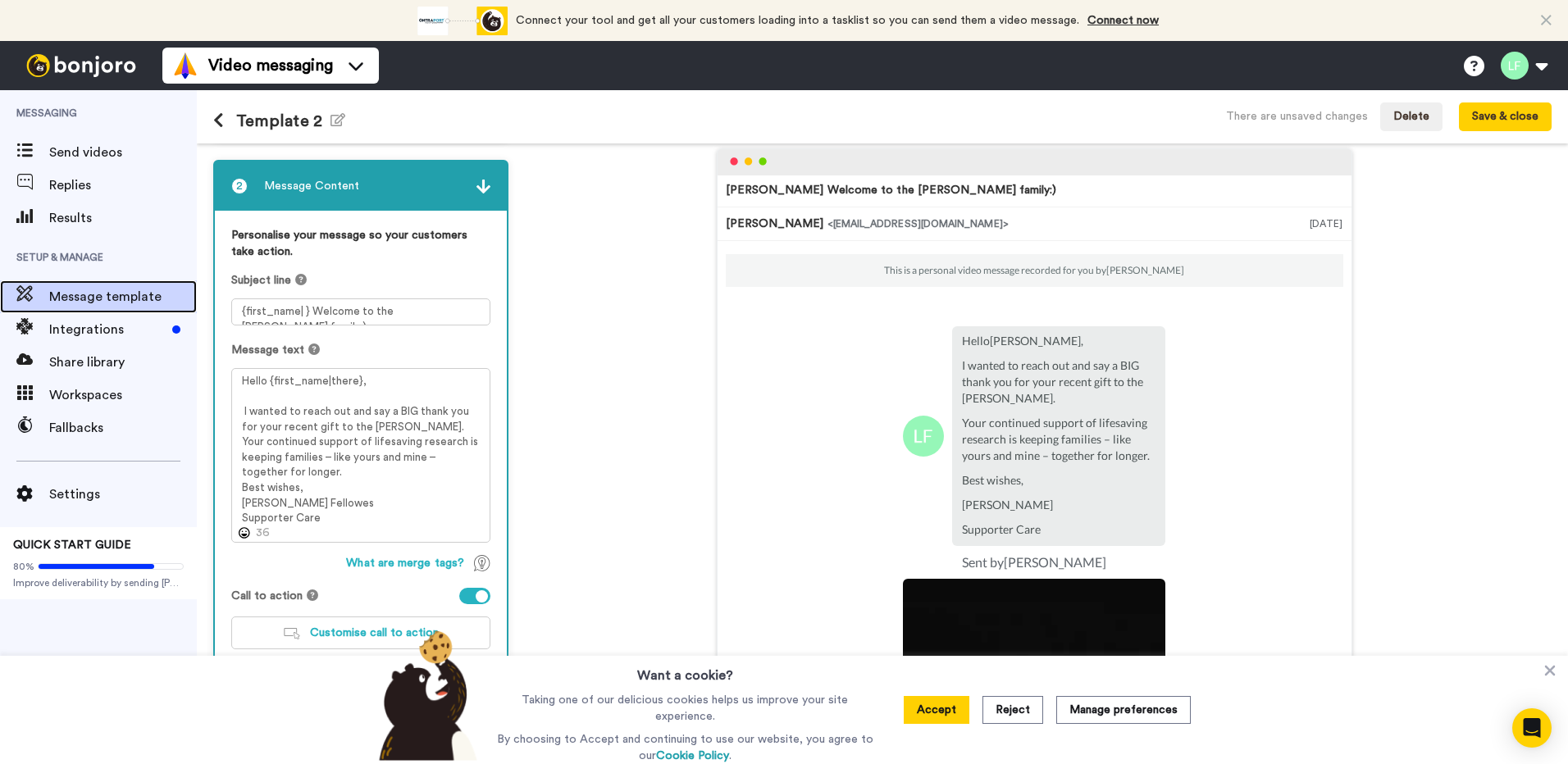
click at [159, 291] on span "Message template" at bounding box center [123, 297] width 148 height 20
click at [119, 289] on span "Message template" at bounding box center [123, 297] width 148 height 20
click at [485, 181] on img at bounding box center [483, 186] width 14 height 14
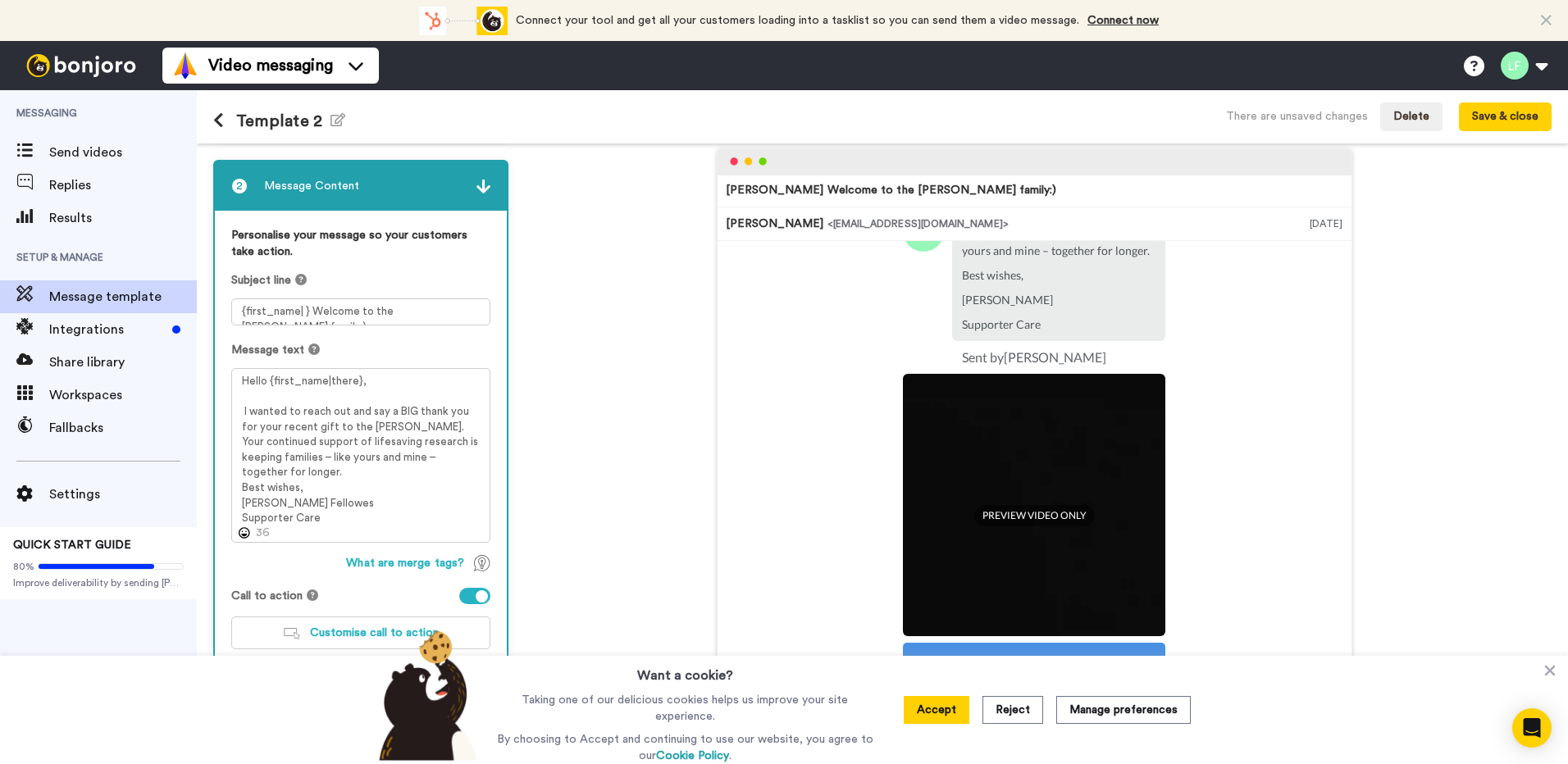
scroll to position [188, 0]
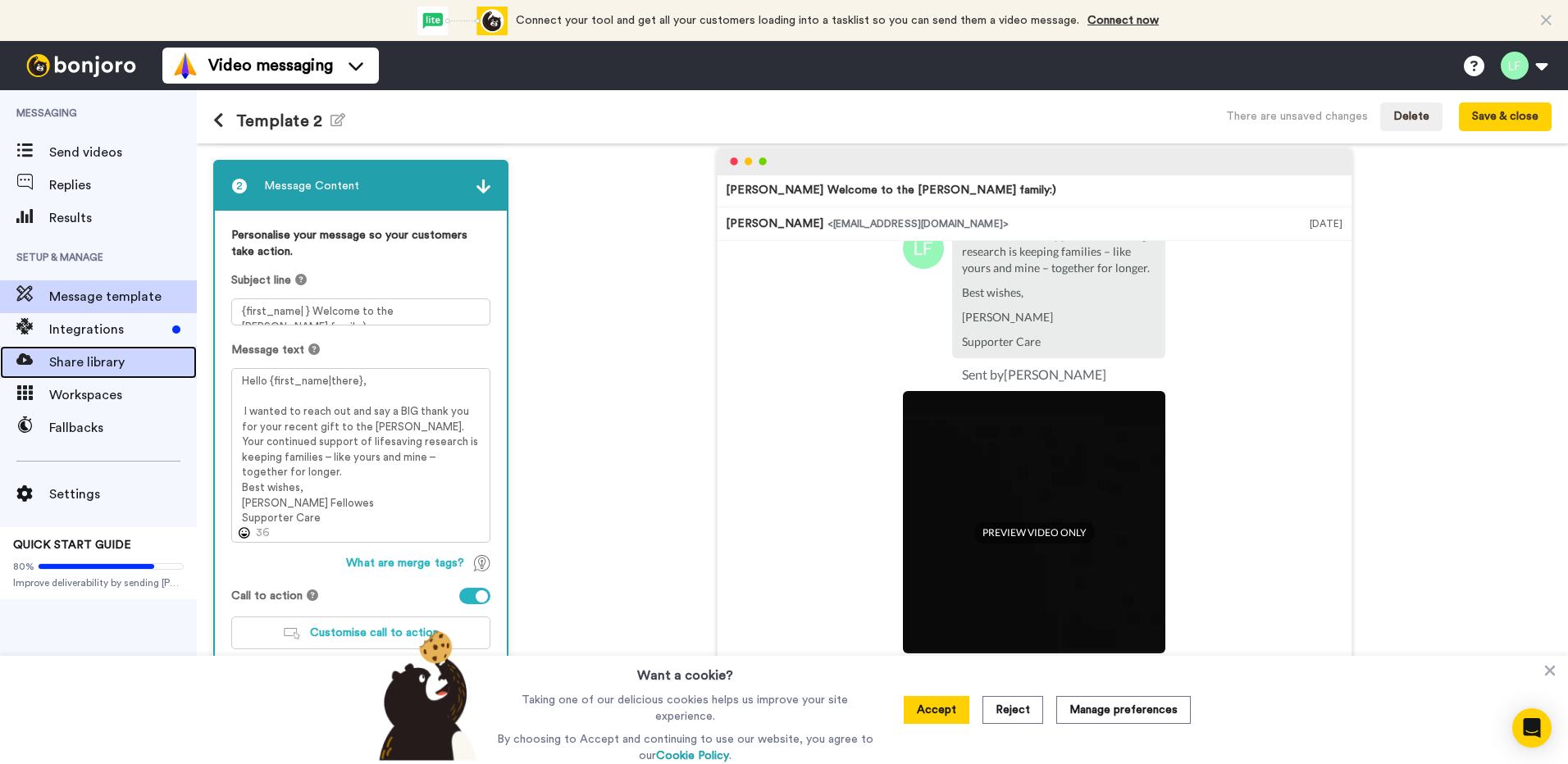
click at [112, 363] on span "Share library" at bounding box center [123, 362] width 148 height 20
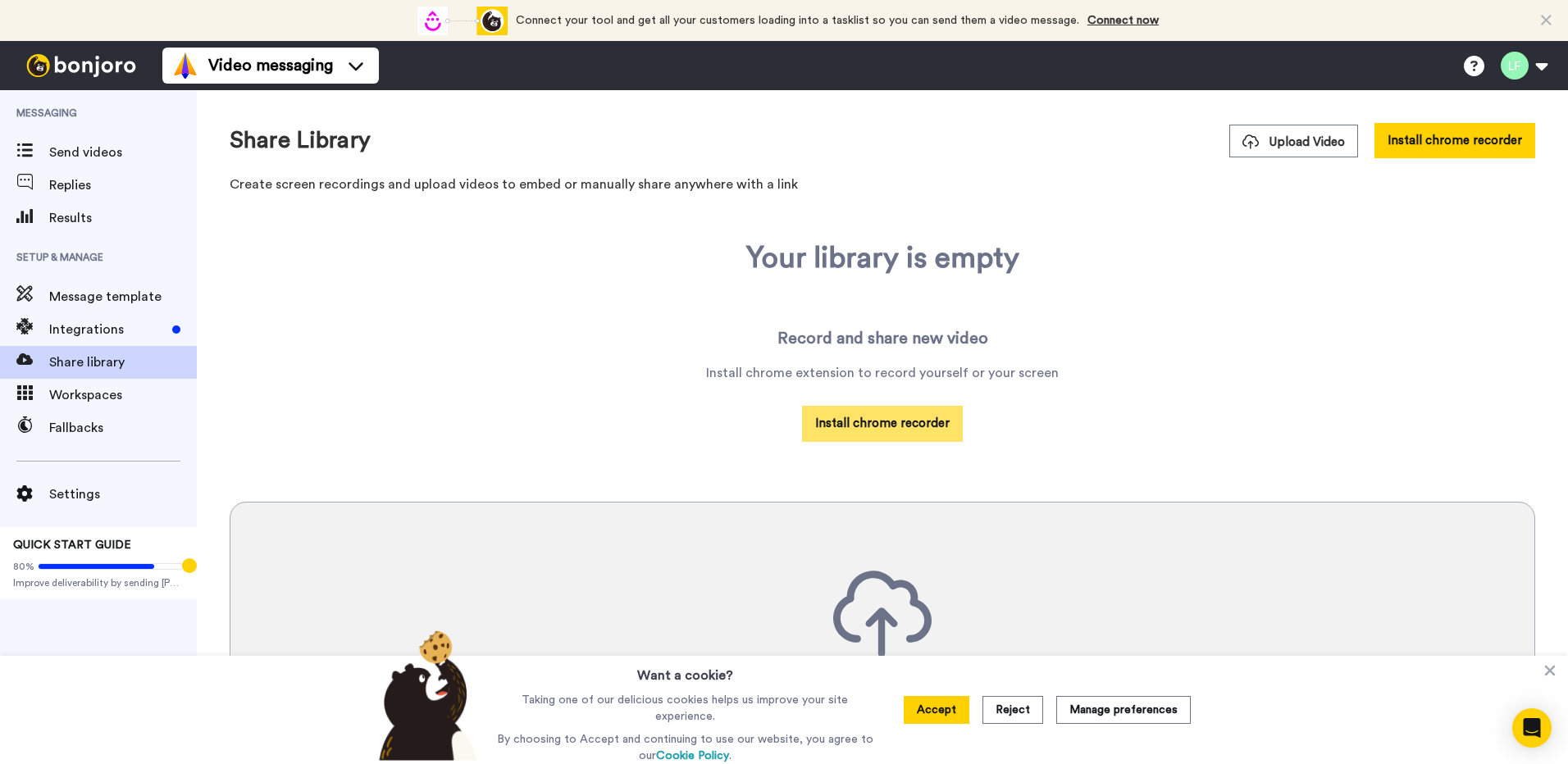
click at [836, 424] on button "Install chrome recorder" at bounding box center [882, 423] width 161 height 36
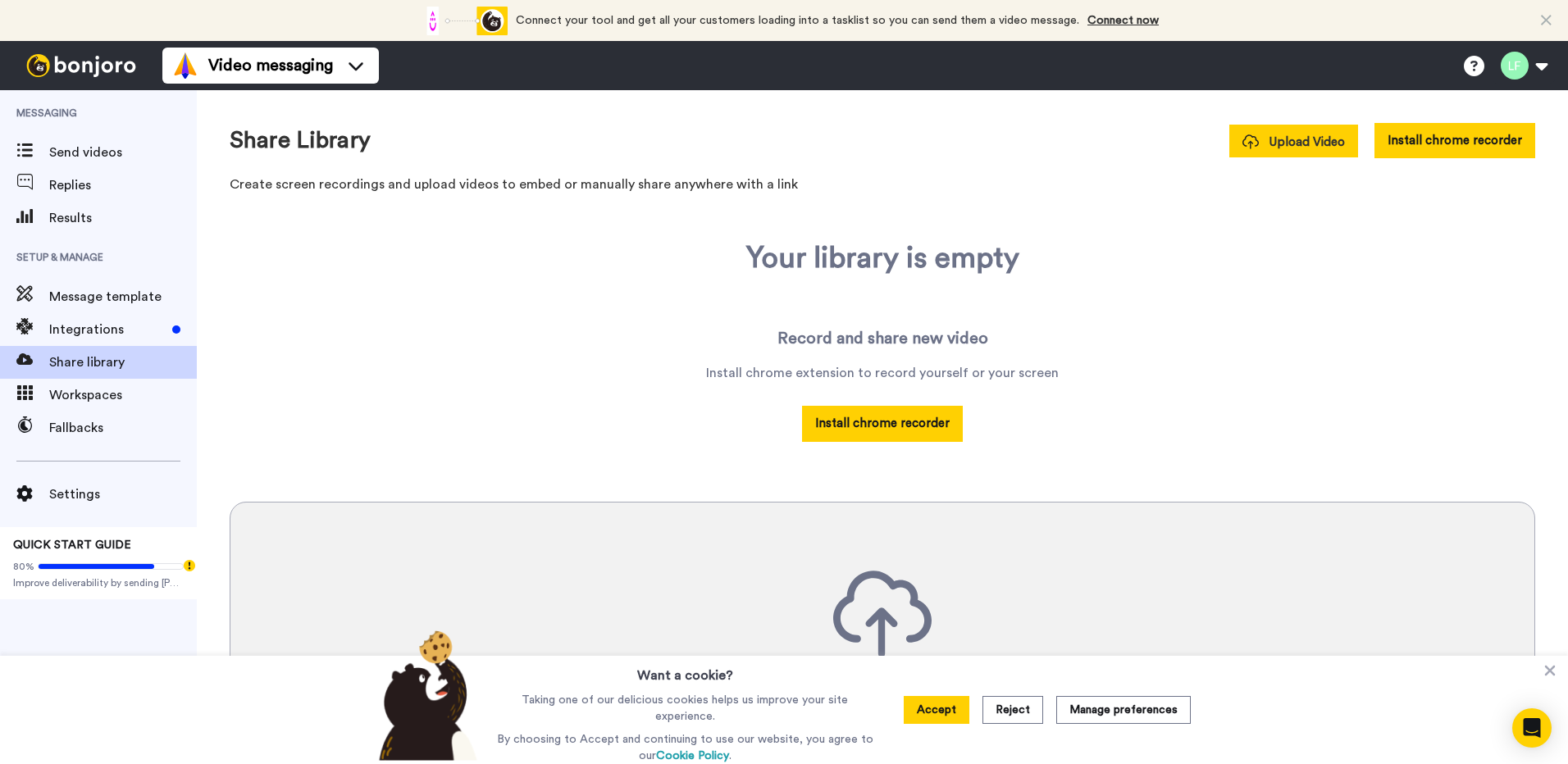
click at [1307, 149] on span "Upload Video" at bounding box center [1293, 142] width 103 height 17
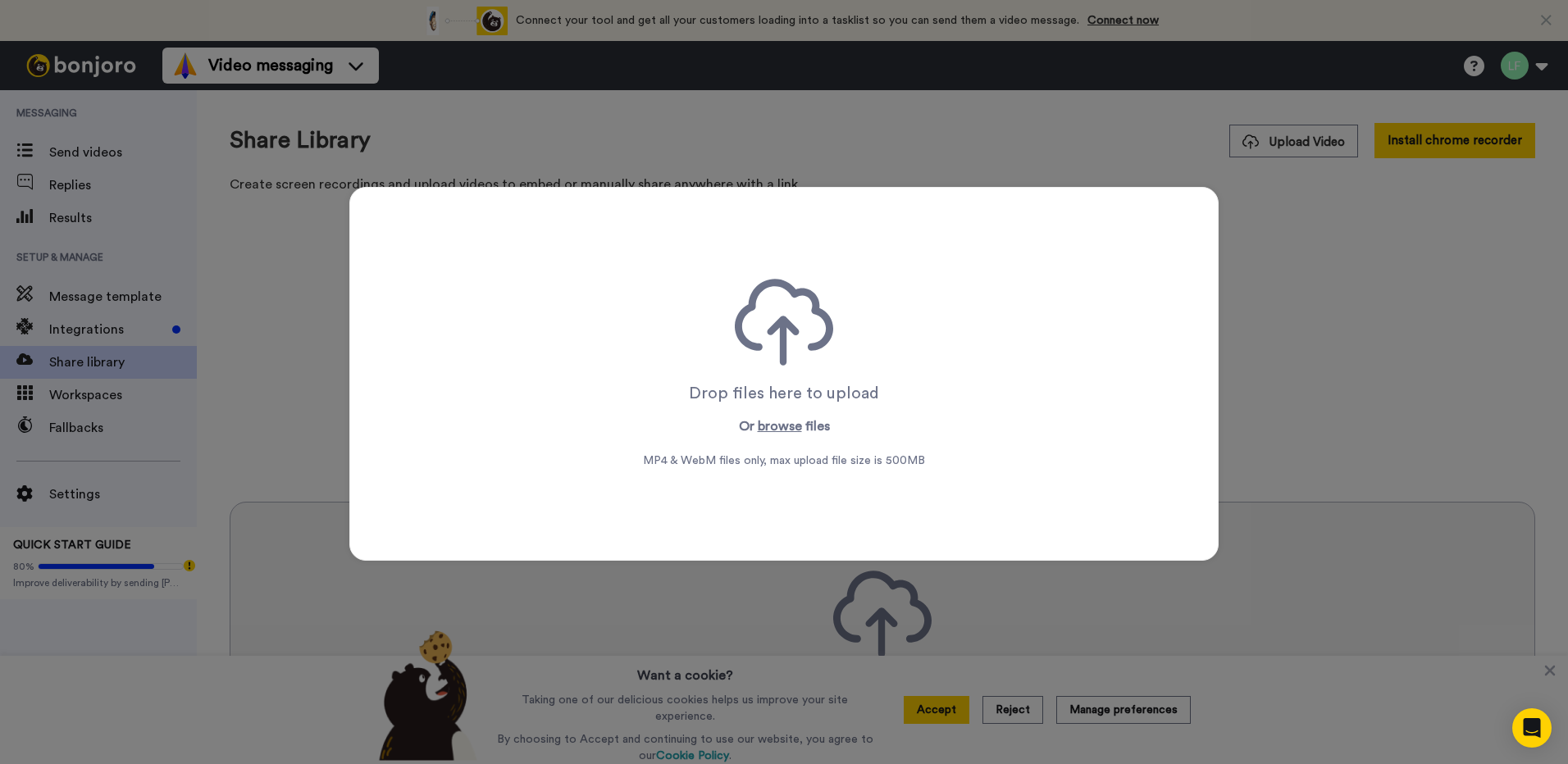
click at [1409, 129] on div "Drop files here to upload Or browse files MP4 & WebM files only, max upload fil…" at bounding box center [784, 382] width 1568 height 764
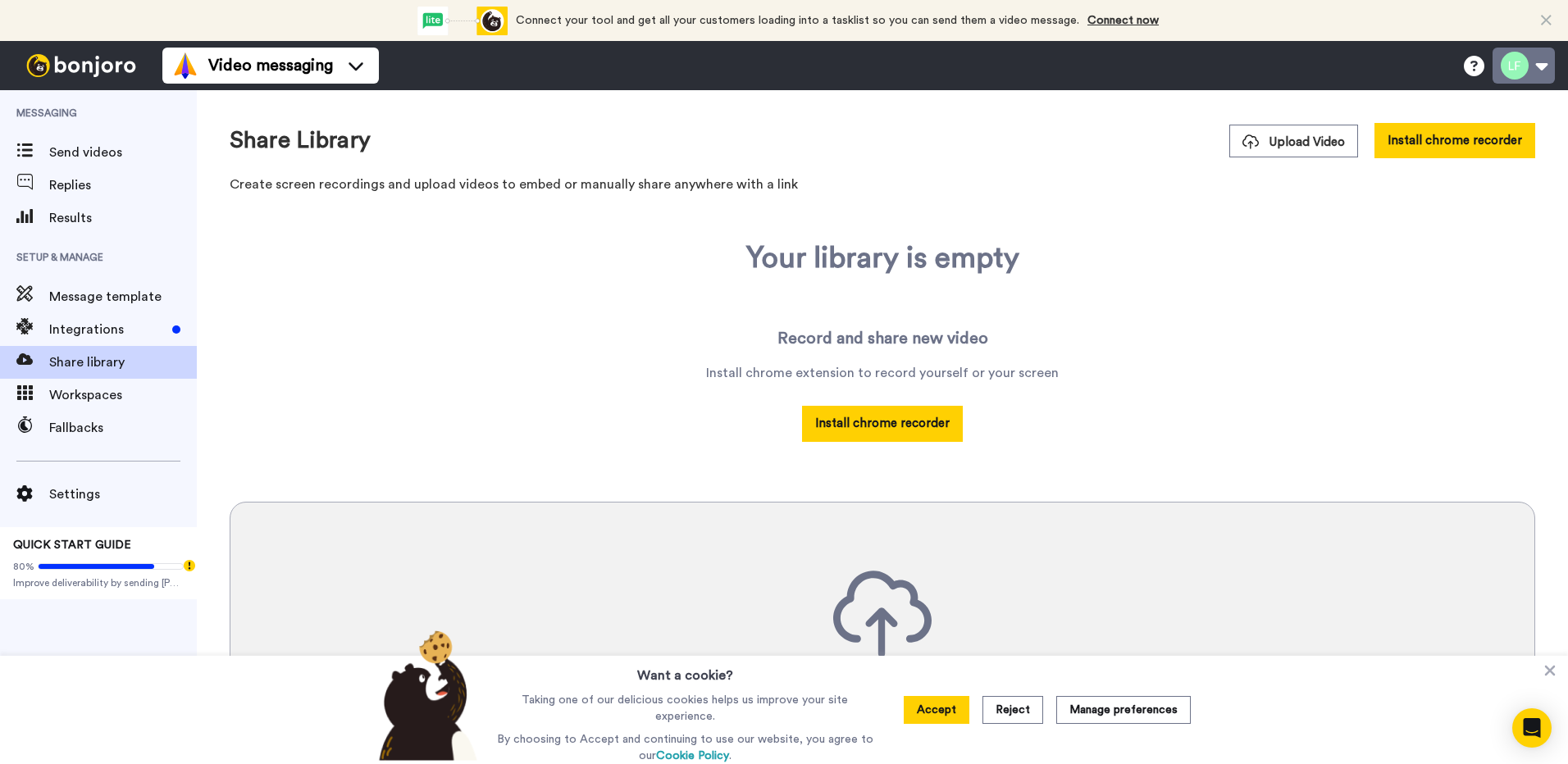
click at [1512, 58] on button at bounding box center [1523, 66] width 62 height 36
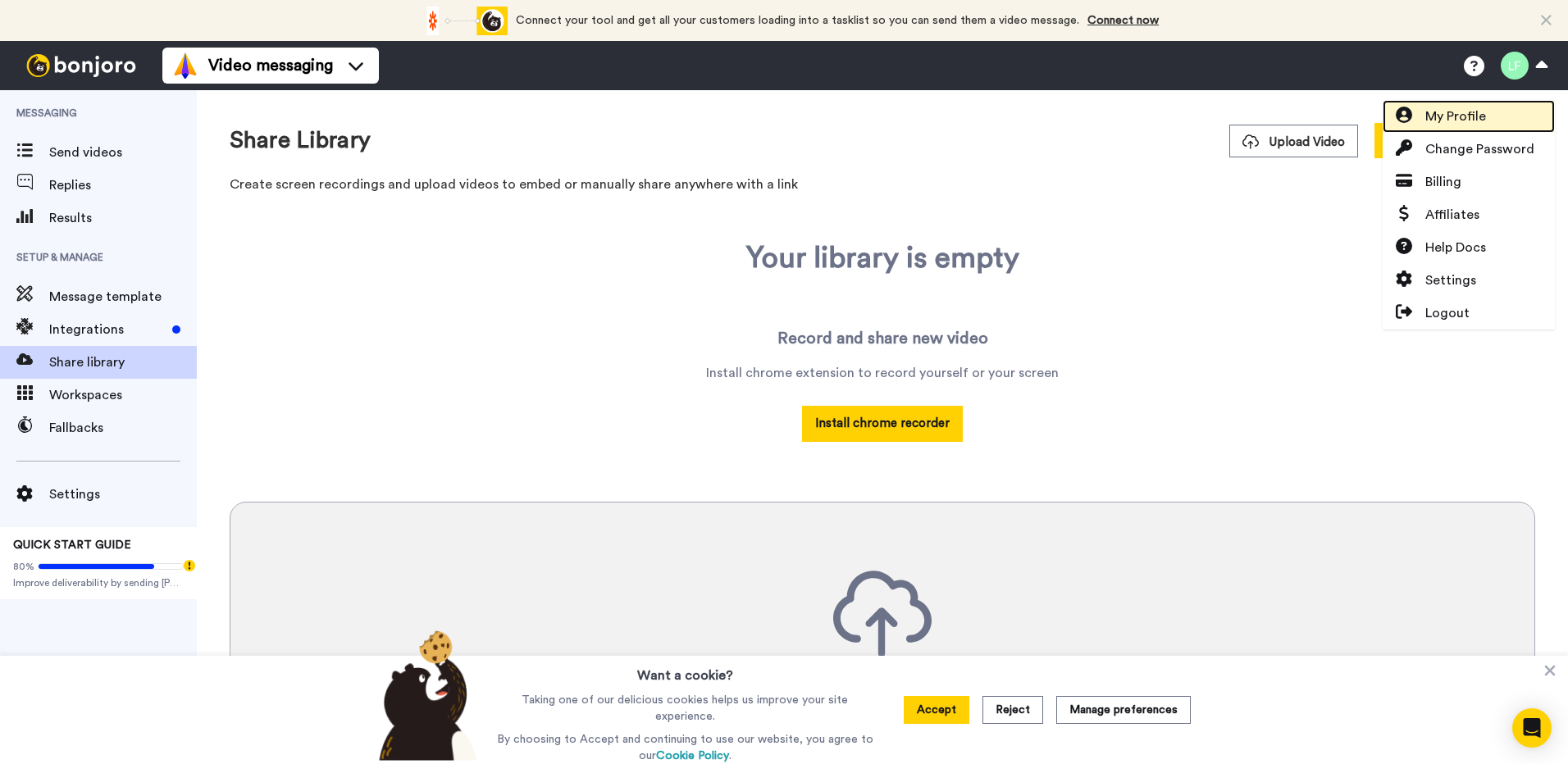
click at [1441, 108] on span "My Profile" at bounding box center [1455, 117] width 61 height 20
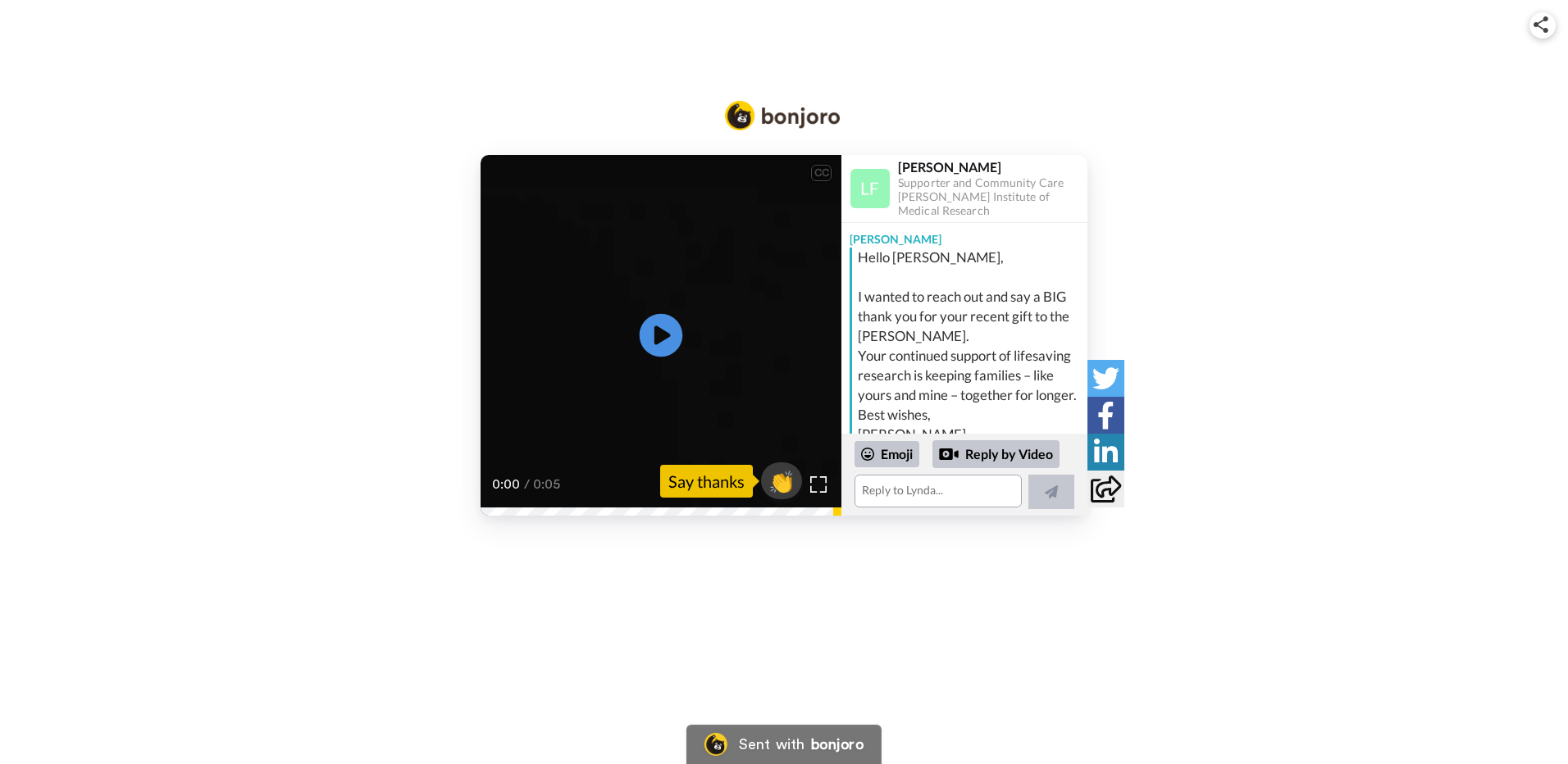
click at [657, 342] on icon "Play/Pause" at bounding box center [661, 336] width 44 height 78
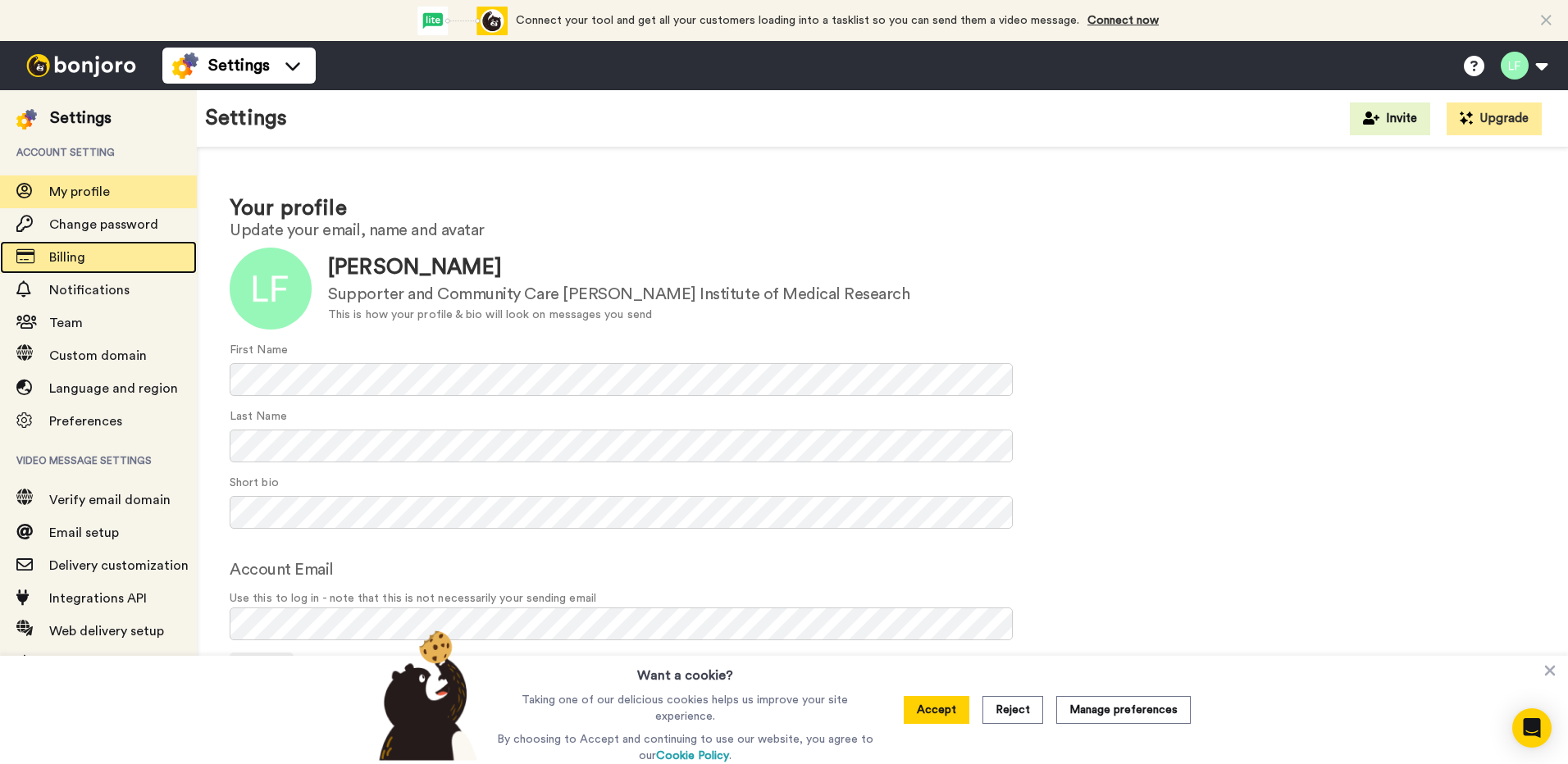
click at [87, 259] on span "Billing" at bounding box center [123, 258] width 148 height 20
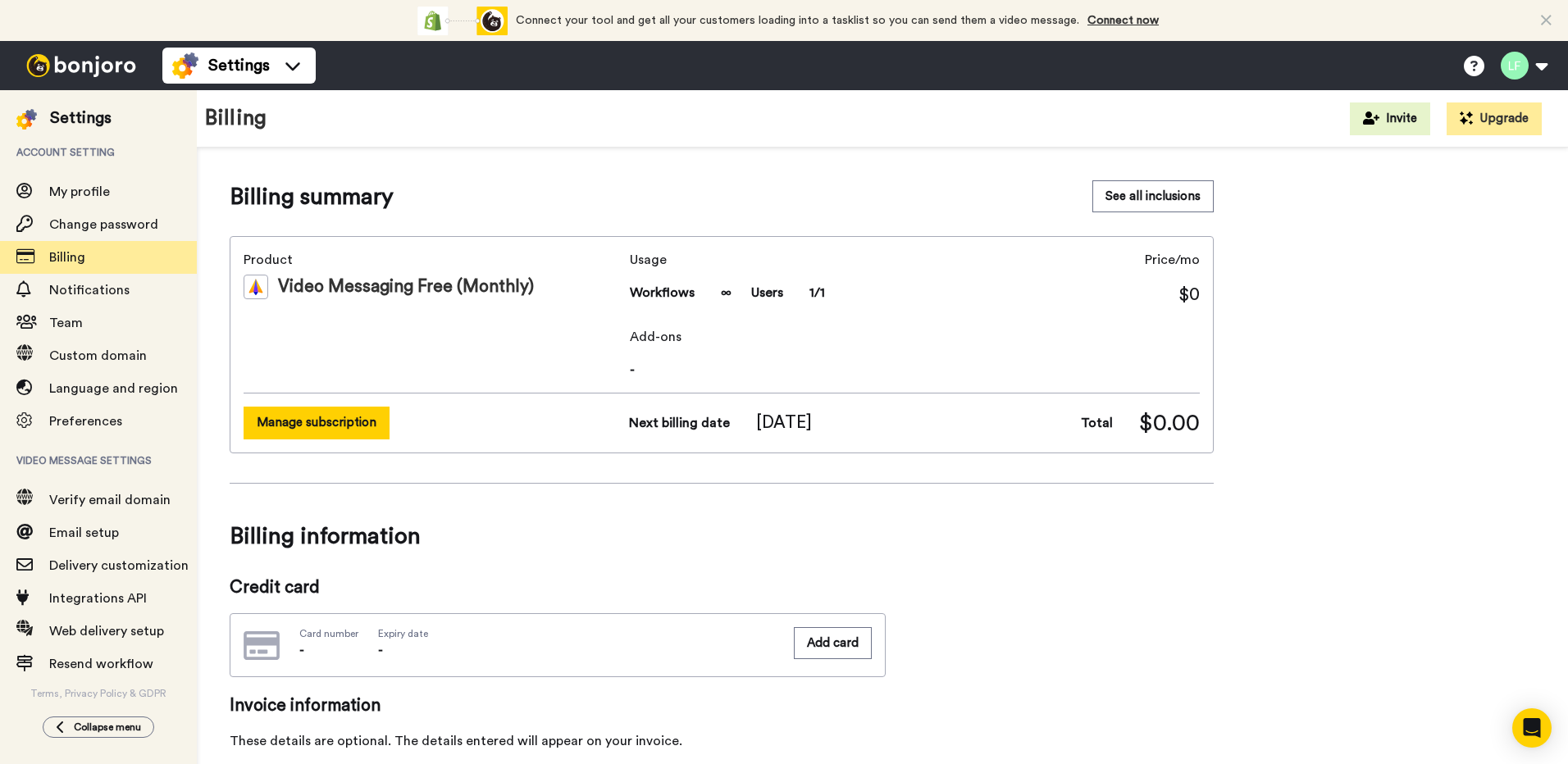
click at [286, 416] on button "Manage subscription" at bounding box center [316, 423] width 146 height 32
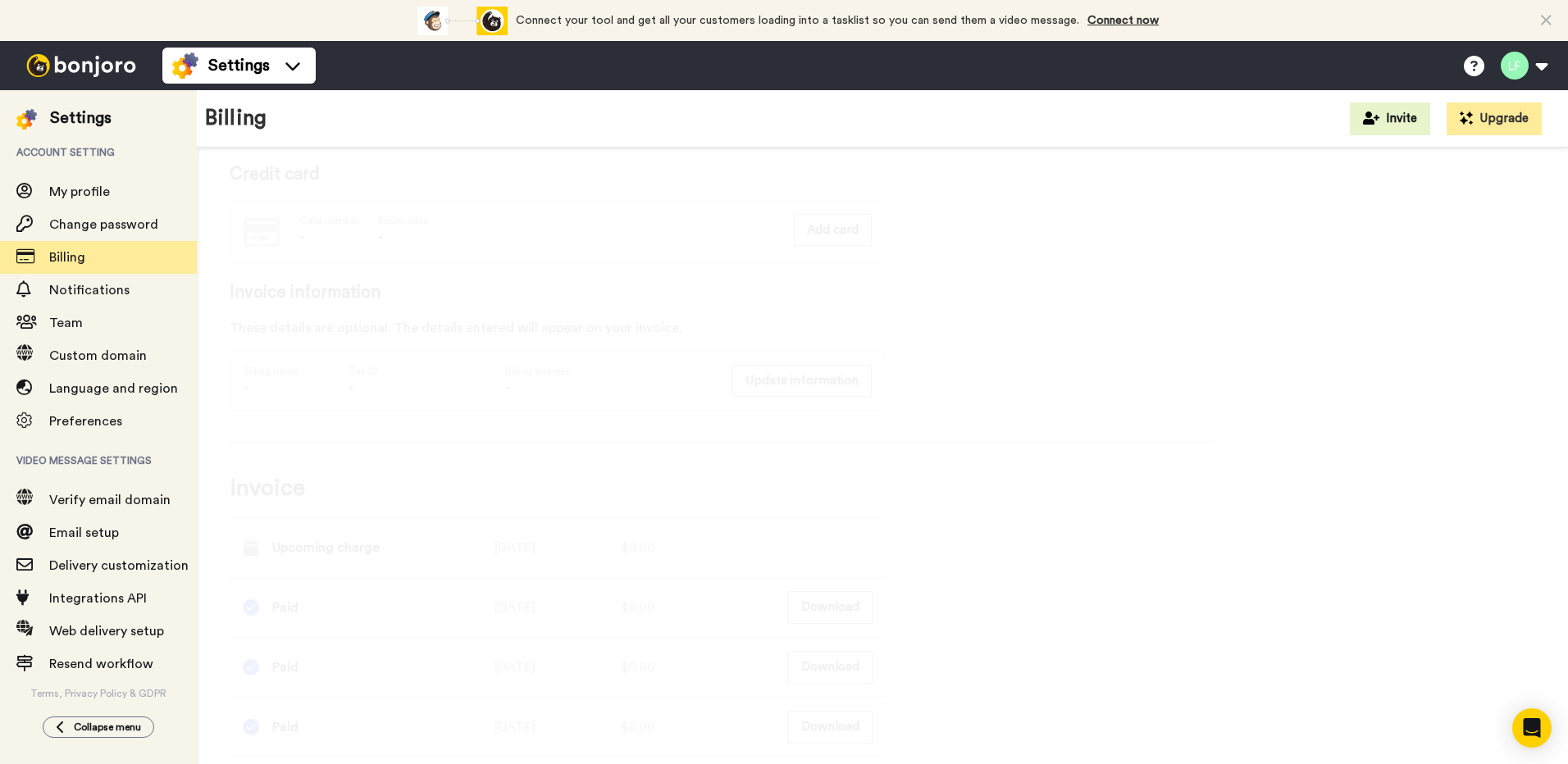
scroll to position [375, 0]
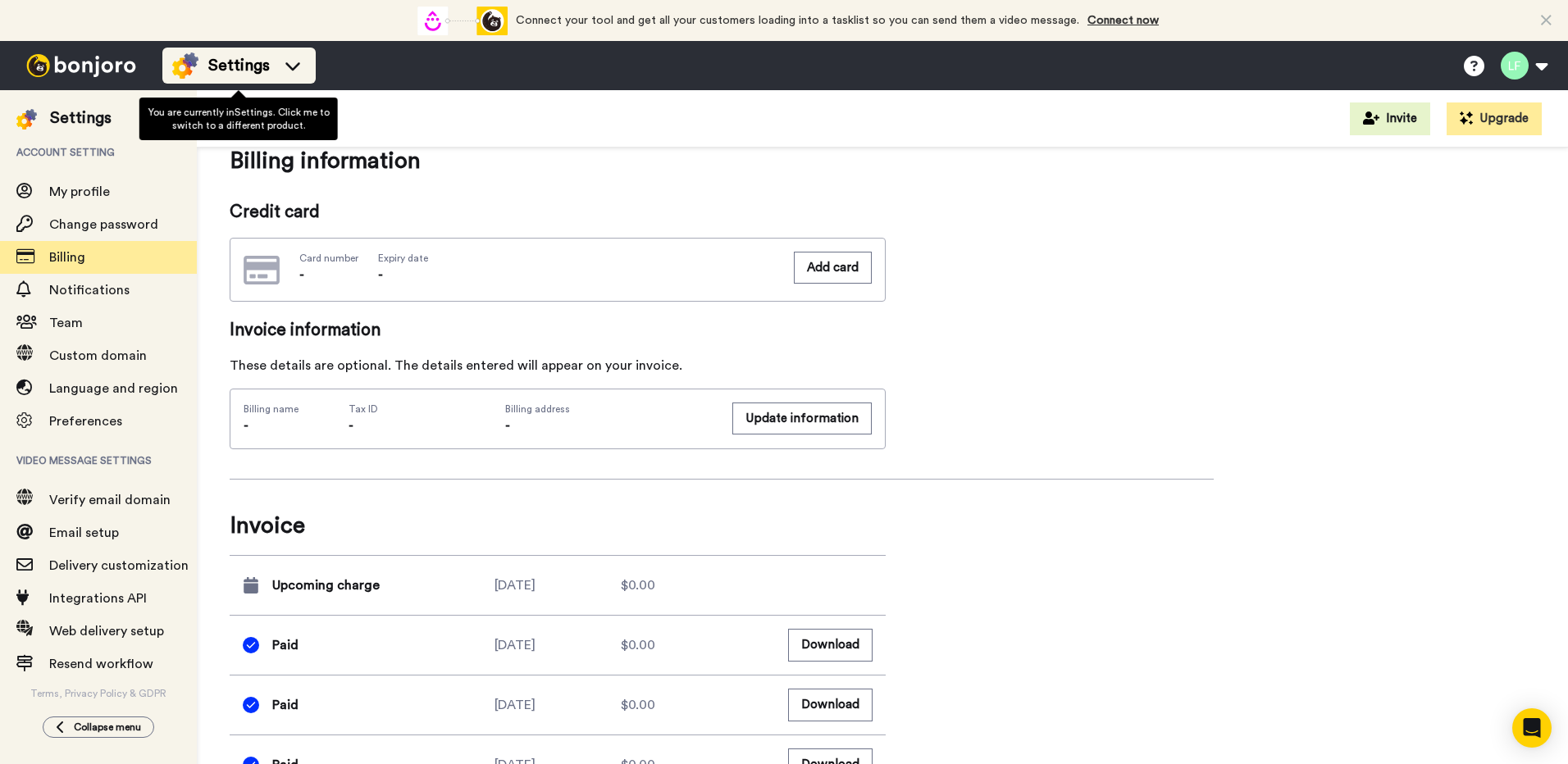
click at [295, 57] on icon at bounding box center [292, 66] width 26 height 16
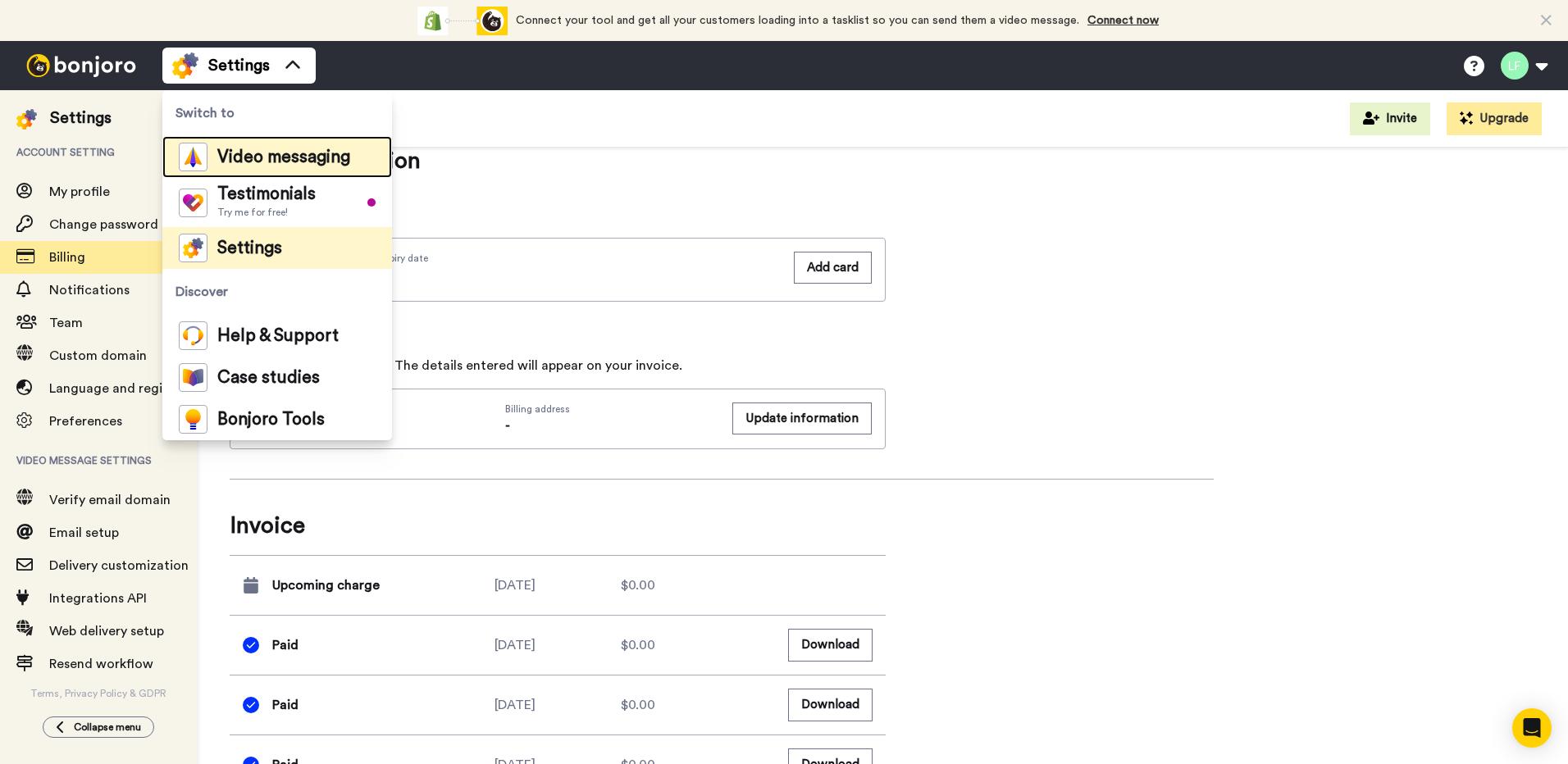
click at [304, 153] on span "Video messaging" at bounding box center [284, 158] width 133 height 16
